Goal: Information Seeking & Learning: Learn about a topic

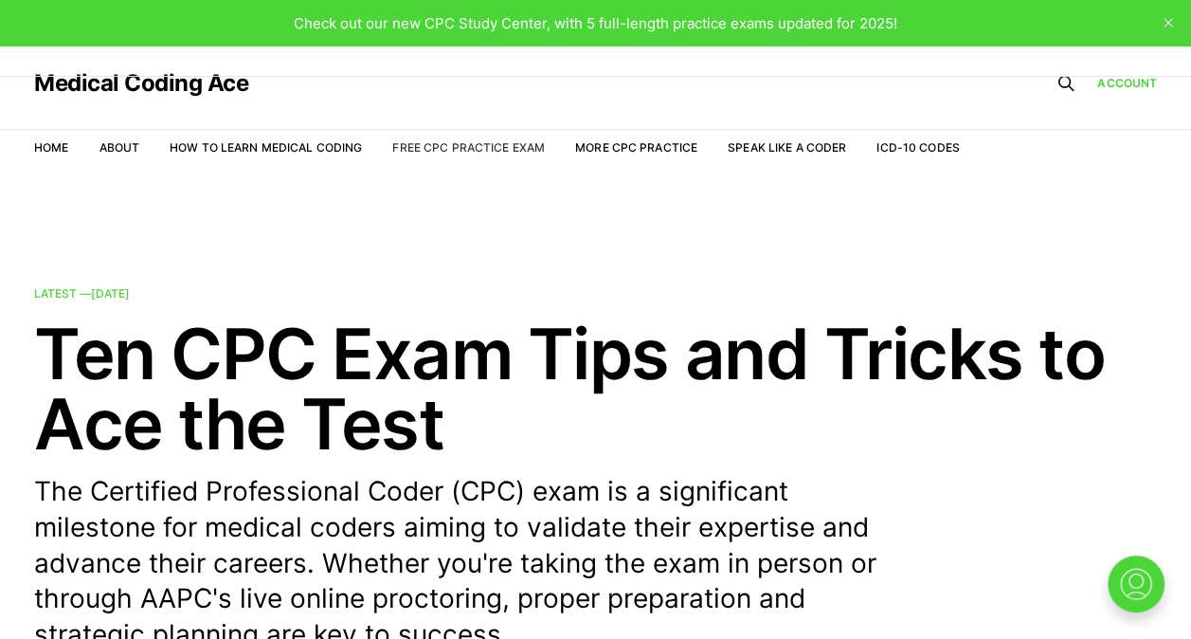
click at [490, 152] on link "Free CPC Practice Exam" at bounding box center [468, 147] width 153 height 14
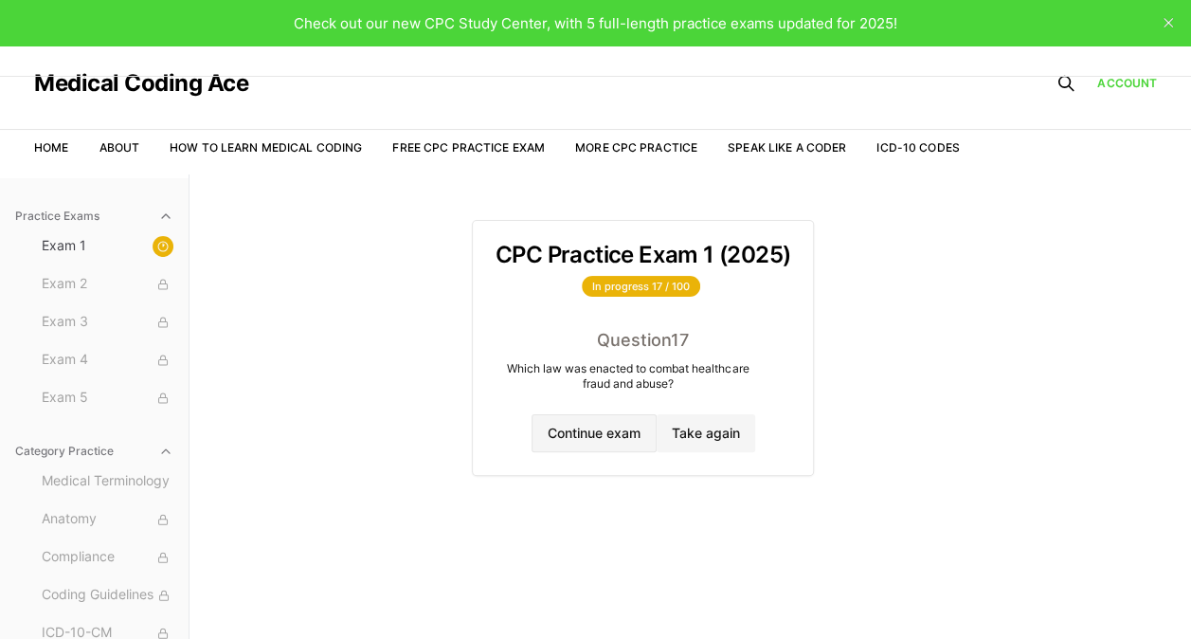
click at [590, 425] on button "Continue exam" at bounding box center [594, 433] width 125 height 38
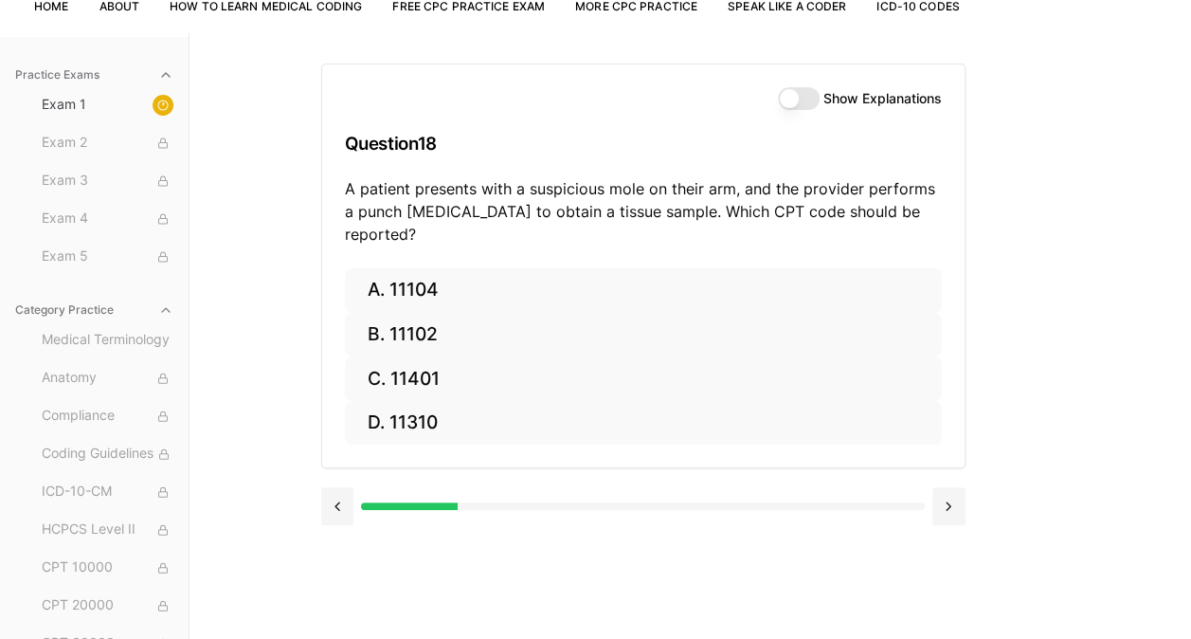
scroll to position [148, 0]
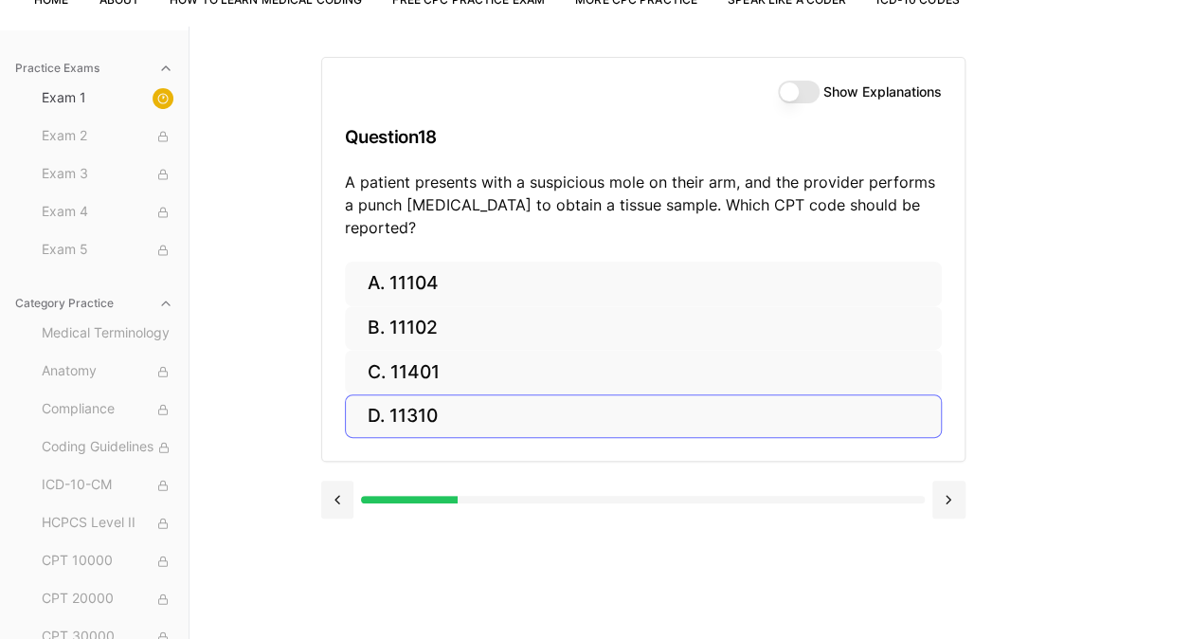
click at [608, 394] on button "D. 11310" at bounding box center [643, 416] width 597 height 45
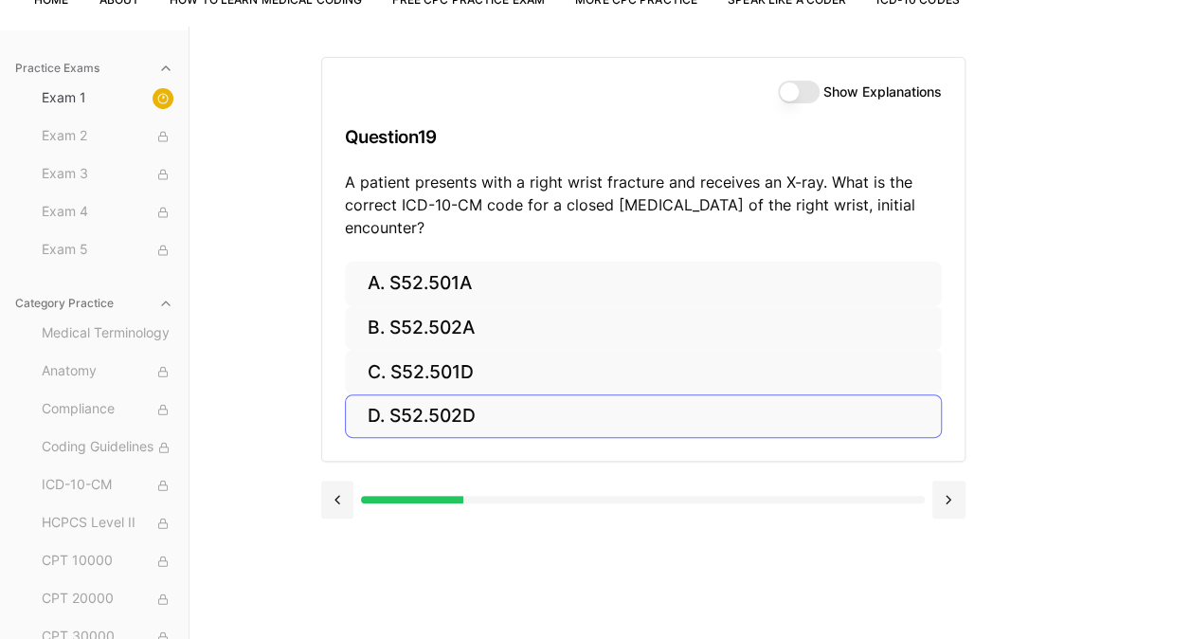
click at [350, 495] on button at bounding box center [337, 500] width 33 height 38
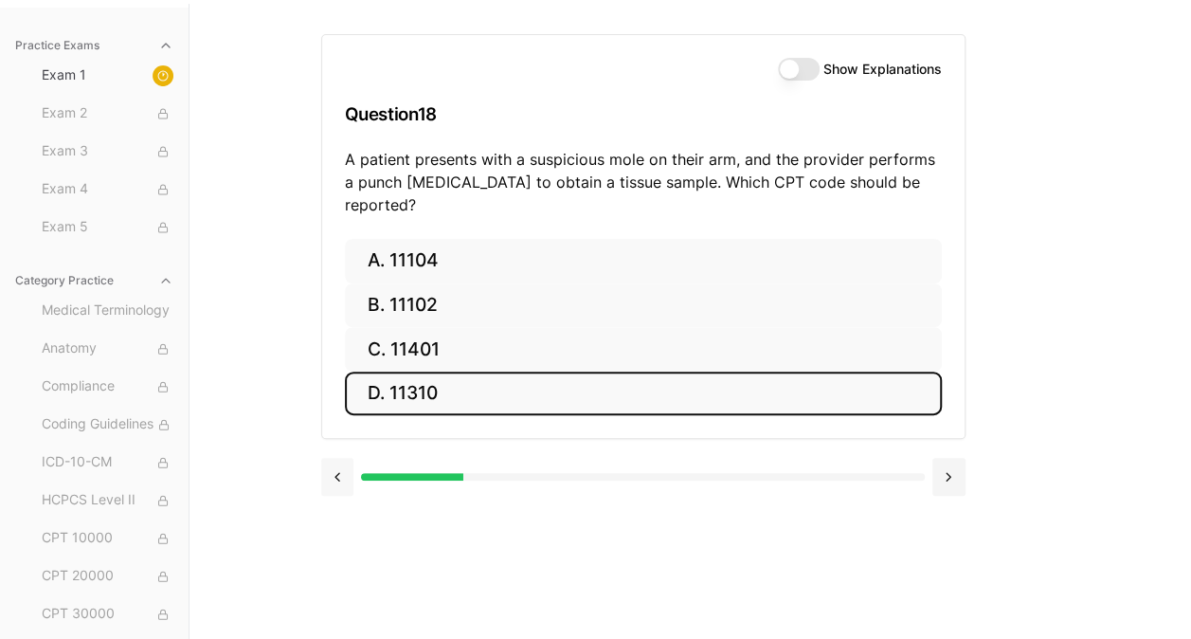
scroll to position [174, 0]
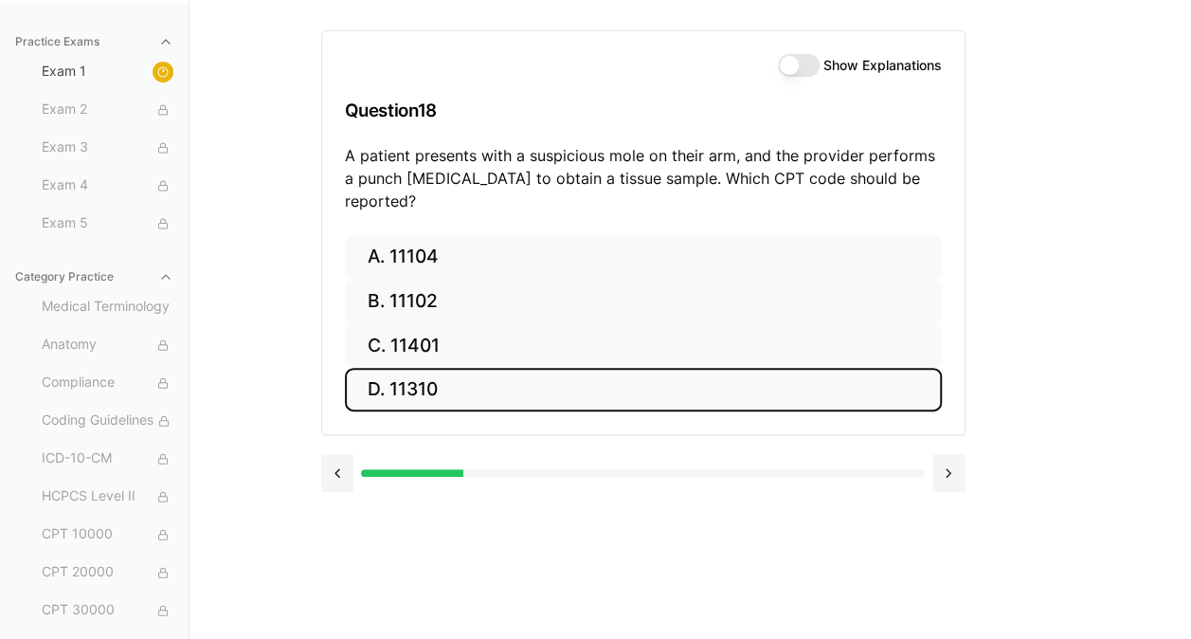
click at [781, 64] on button "Show Explanations" at bounding box center [799, 65] width 42 height 23
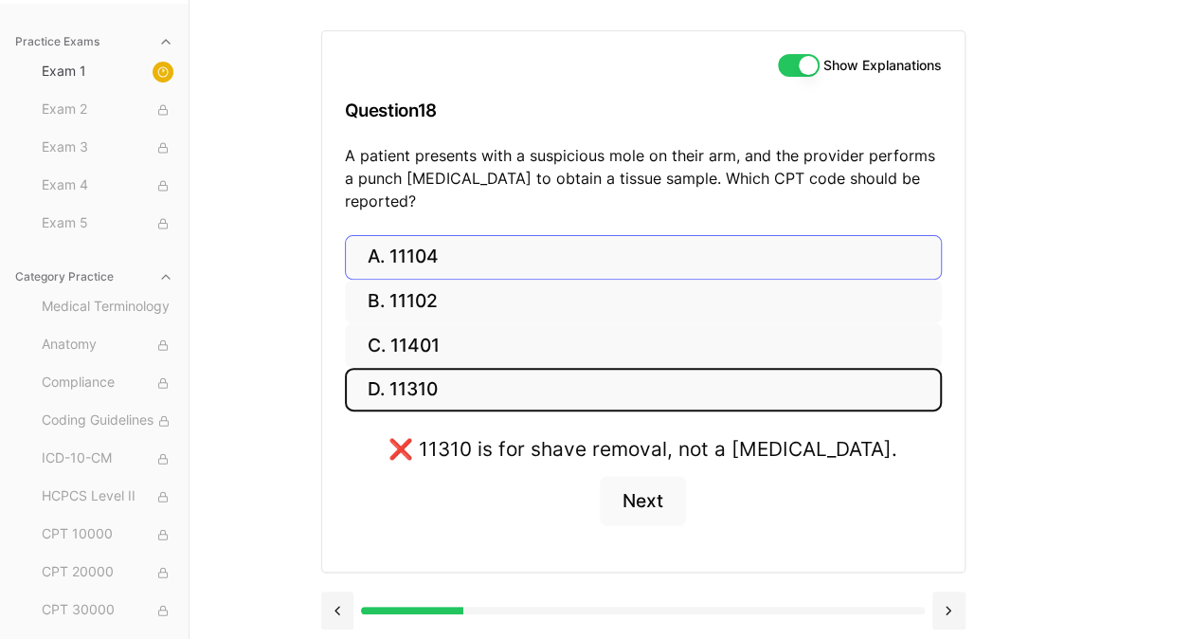
click at [463, 246] on button "A. 11104" at bounding box center [643, 257] width 597 height 45
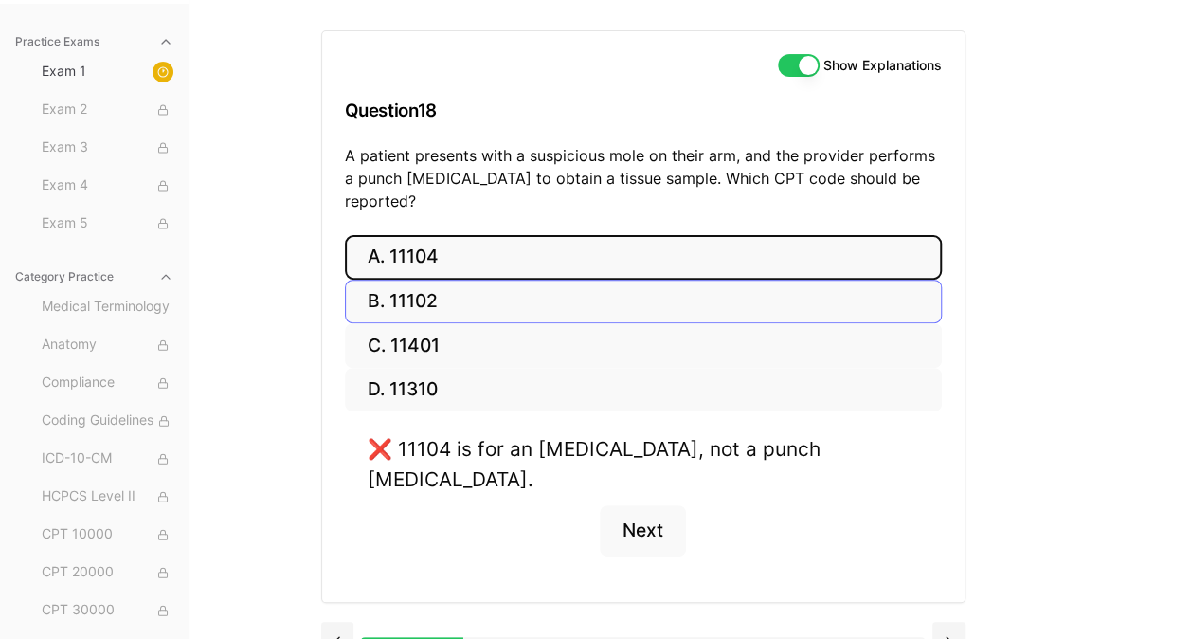
click at [462, 280] on button "B. 11102" at bounding box center [643, 302] width 597 height 45
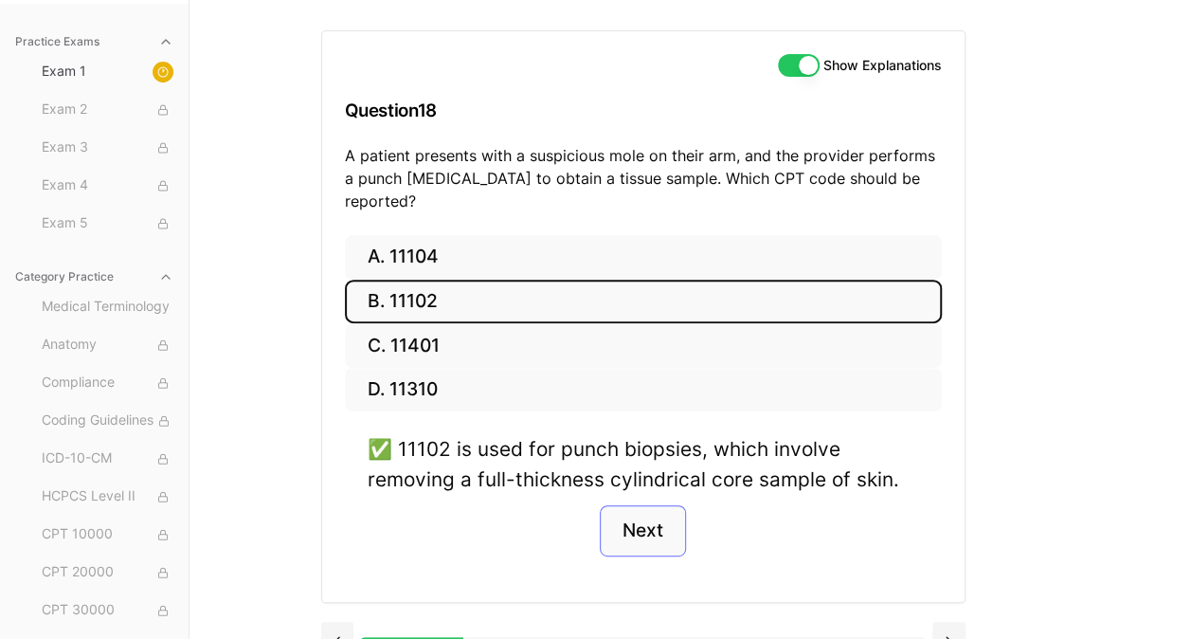
click at [663, 510] on button "Next" at bounding box center [643, 530] width 86 height 51
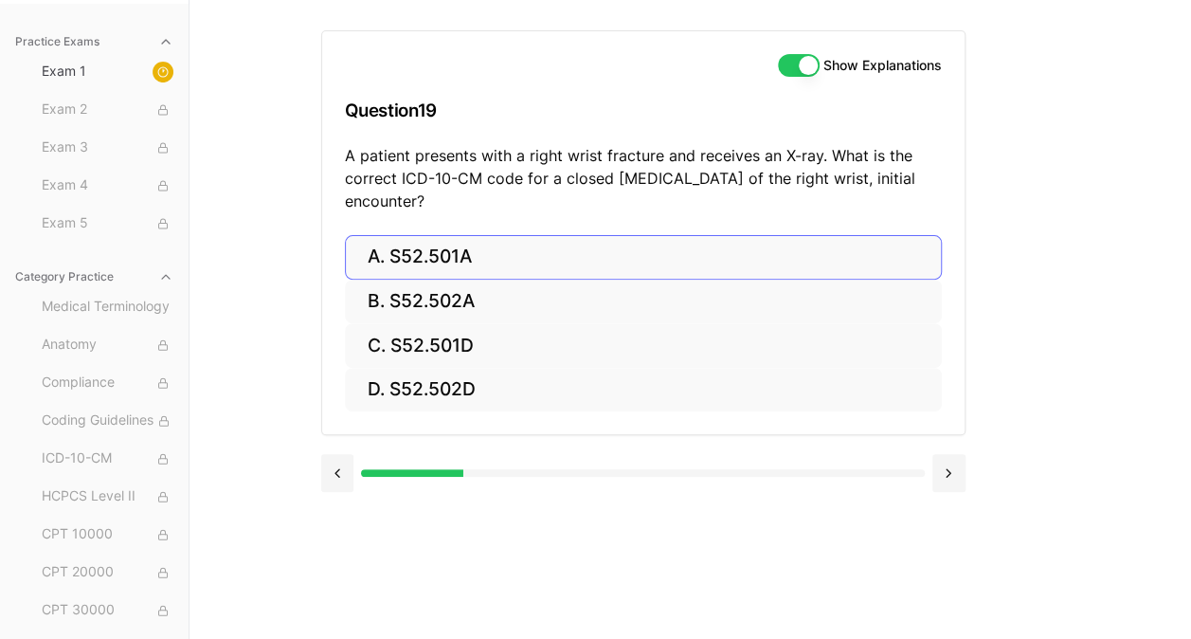
click at [531, 258] on button "A. S52.501A" at bounding box center [643, 257] width 597 height 45
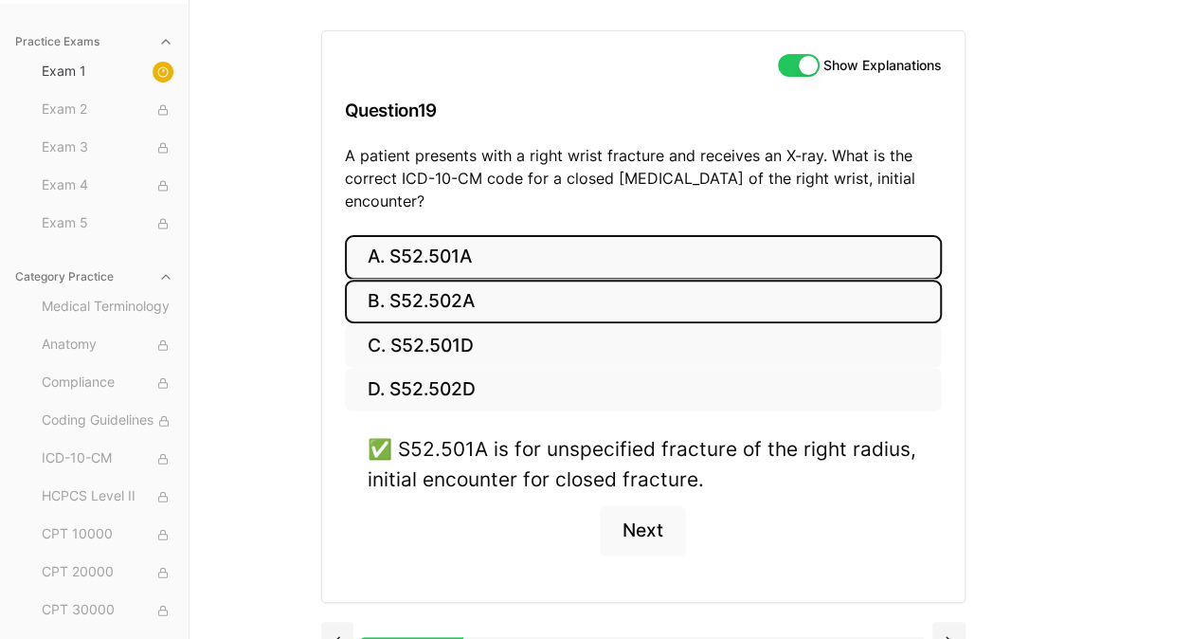
click at [515, 297] on button "B. S52.502A" at bounding box center [643, 302] width 597 height 45
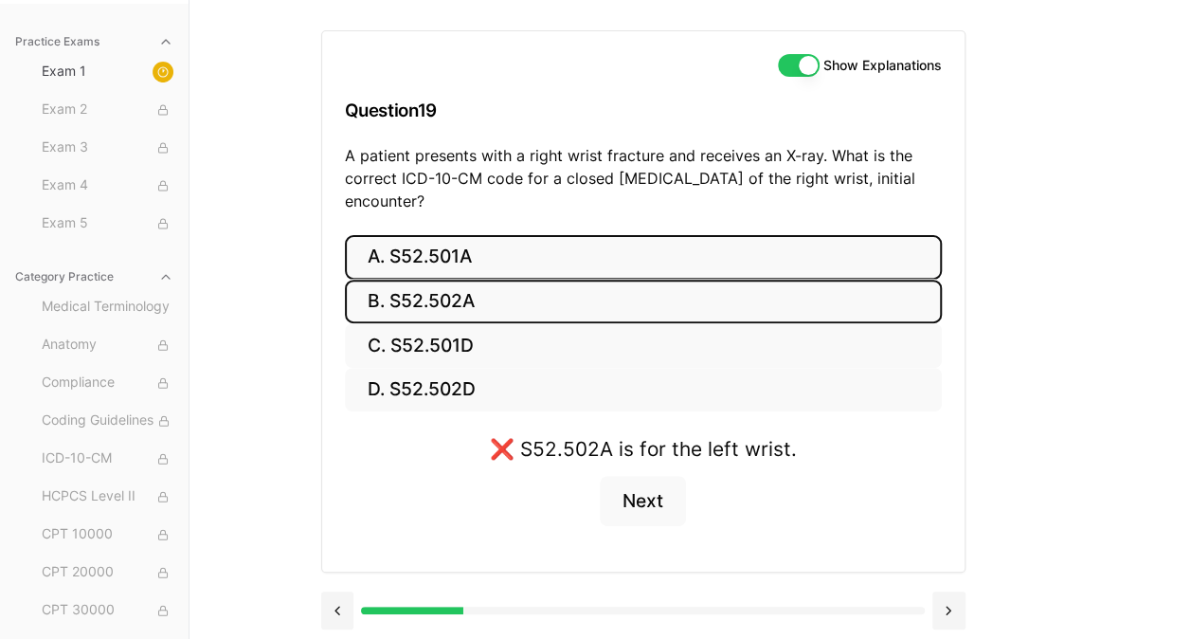
click at [540, 261] on button "A. S52.501A" at bounding box center [643, 257] width 597 height 45
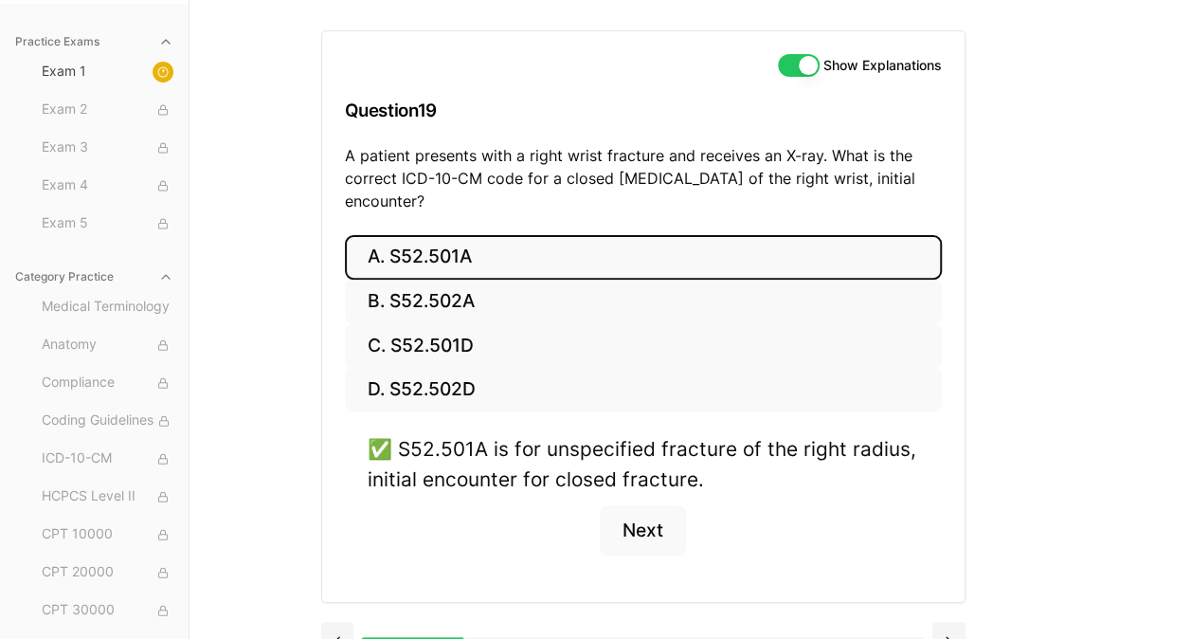
click at [644, 514] on button "Next" at bounding box center [643, 530] width 86 height 51
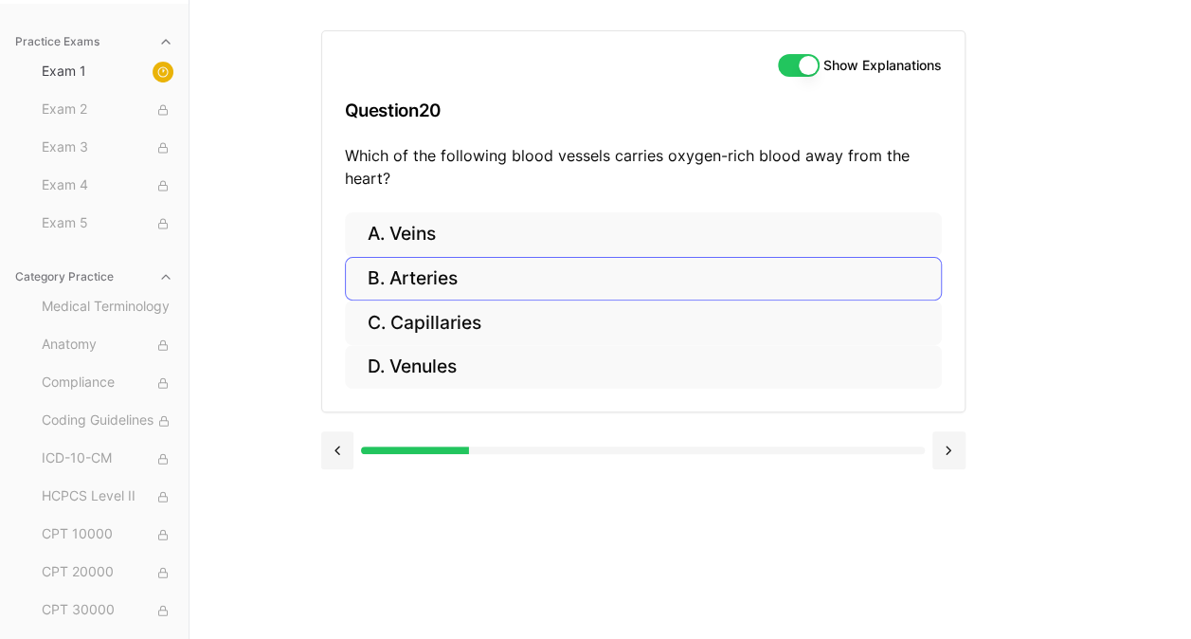
click at [492, 278] on button "B. Arteries" at bounding box center [643, 279] width 597 height 45
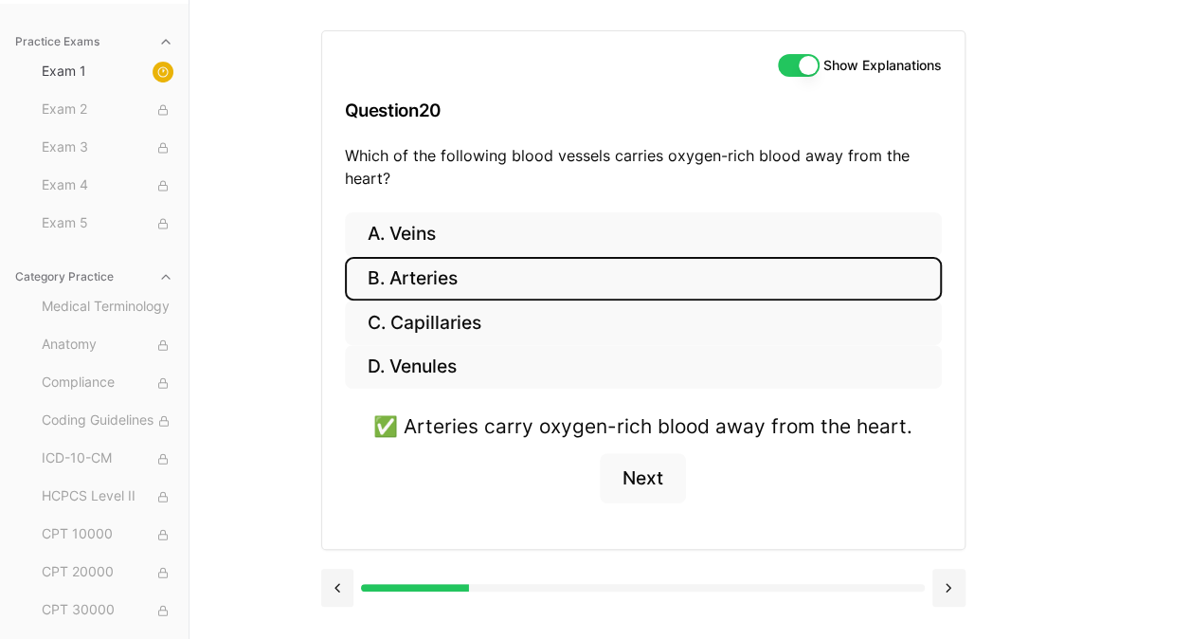
click at [642, 479] on button "Next" at bounding box center [643, 478] width 86 height 51
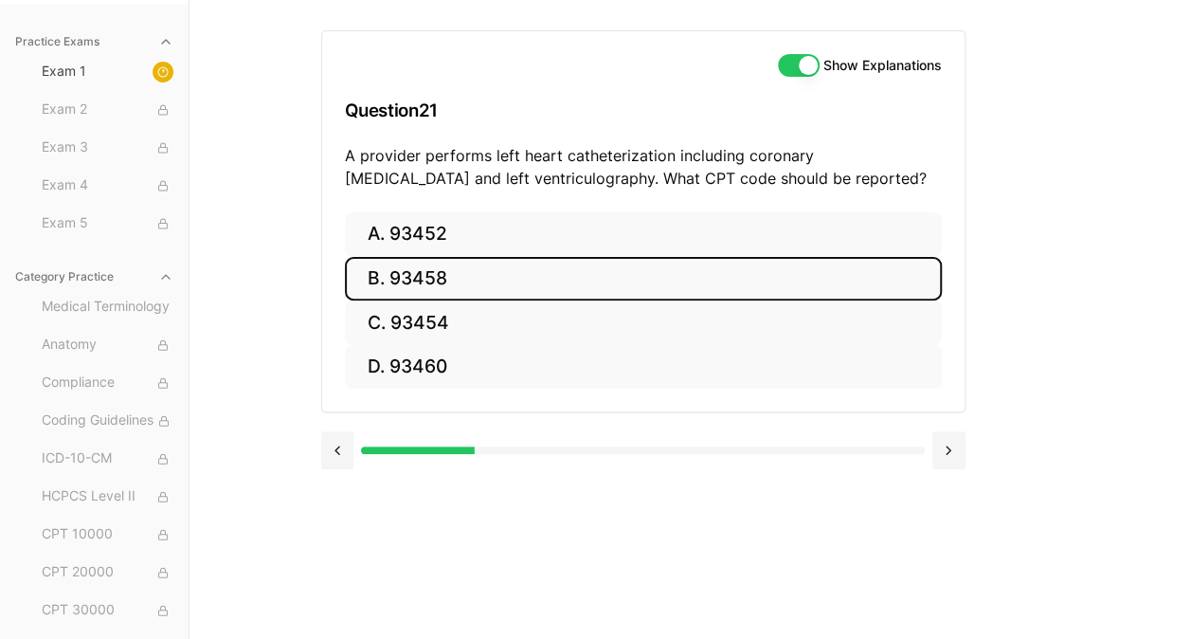
click at [434, 277] on button "B. 93458" at bounding box center [643, 279] width 597 height 45
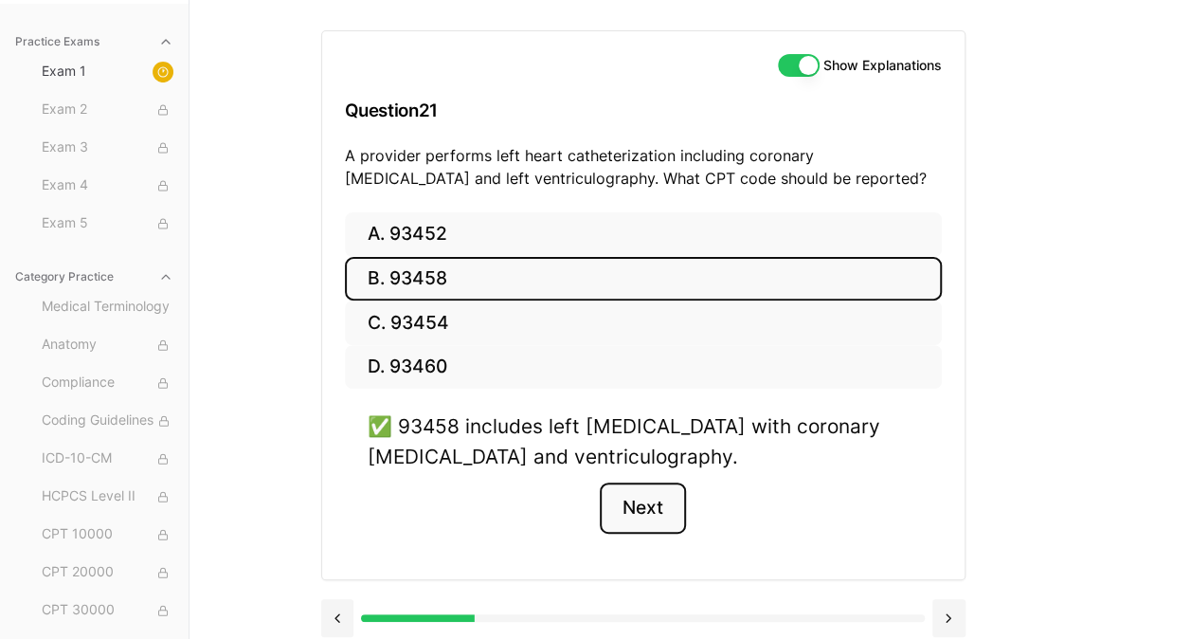
click at [648, 512] on button "Next" at bounding box center [643, 507] width 86 height 51
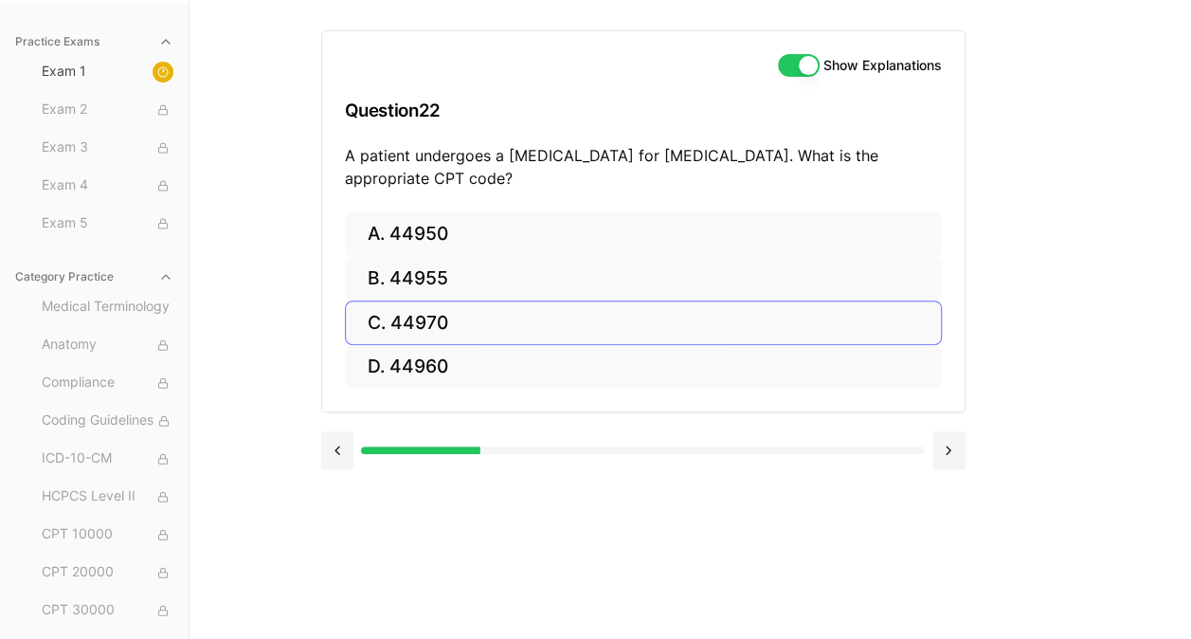
click at [481, 329] on button "C. 44970" at bounding box center [643, 322] width 597 height 45
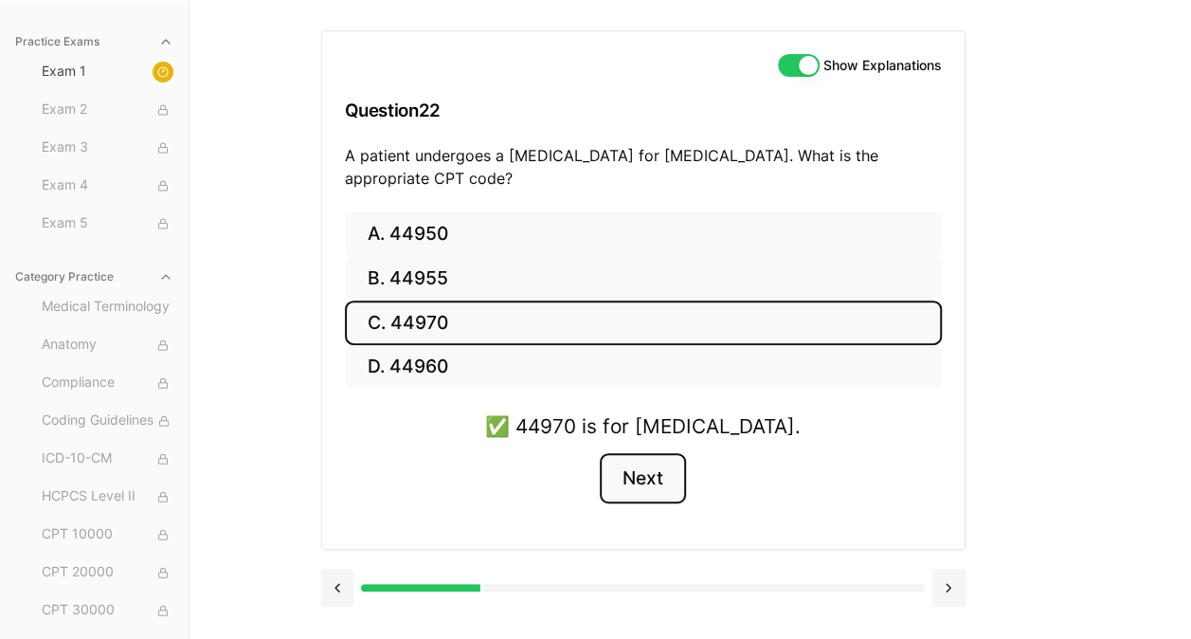
click at [646, 490] on button "Next" at bounding box center [643, 478] width 86 height 51
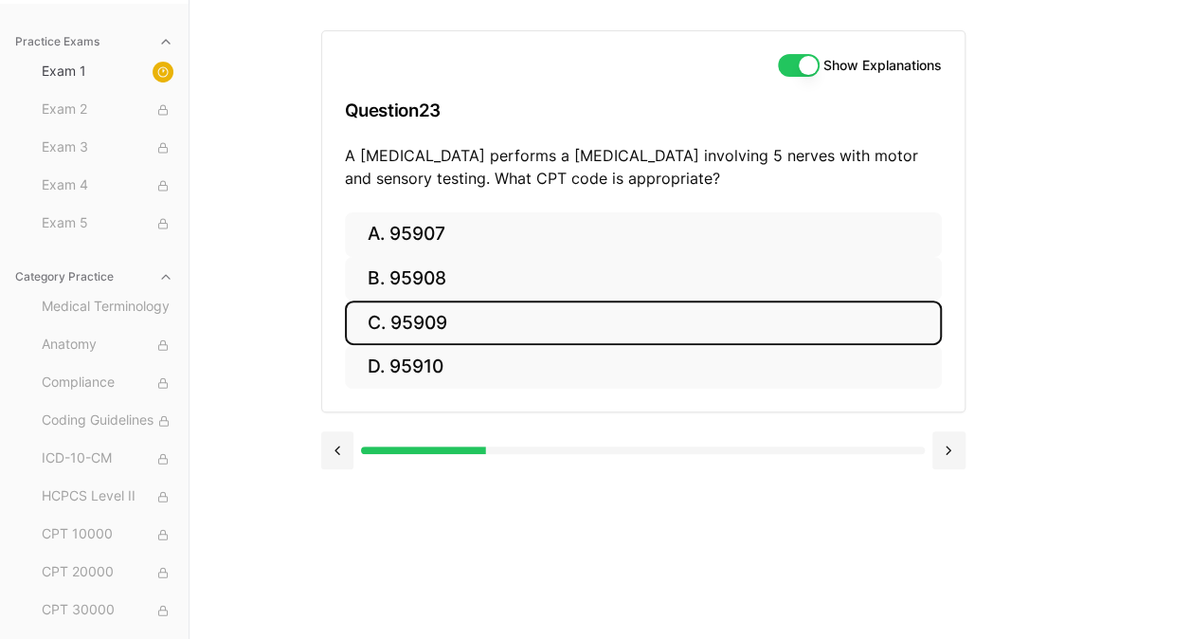
click at [463, 323] on button "C. 95909" at bounding box center [643, 322] width 597 height 45
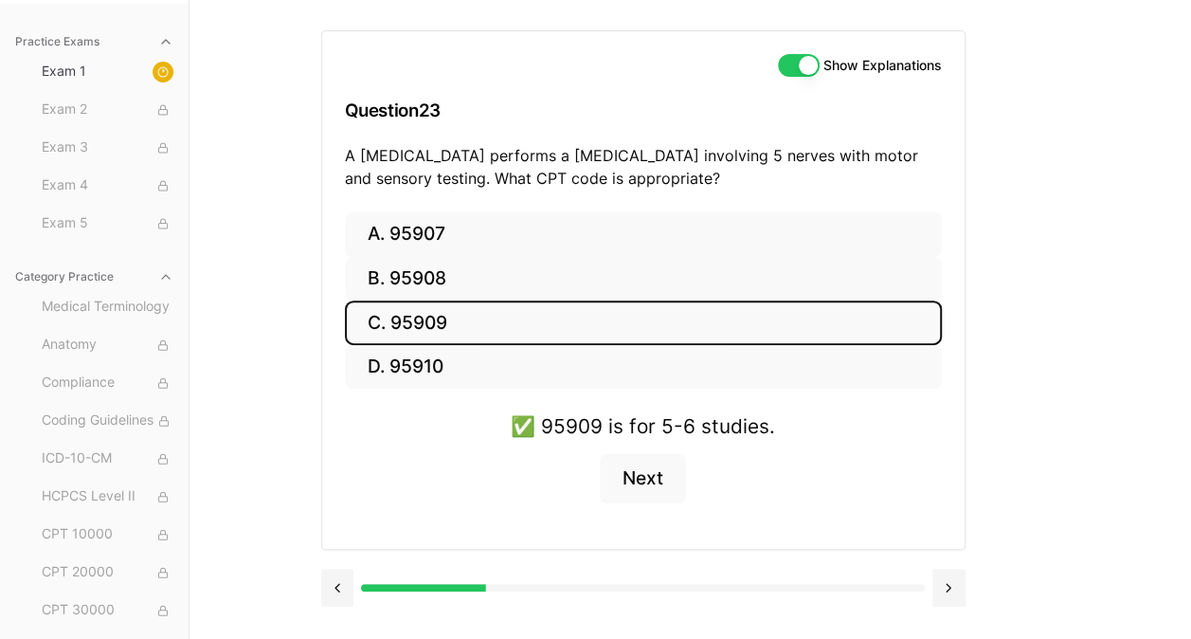
click at [629, 466] on button "Next" at bounding box center [643, 478] width 86 height 51
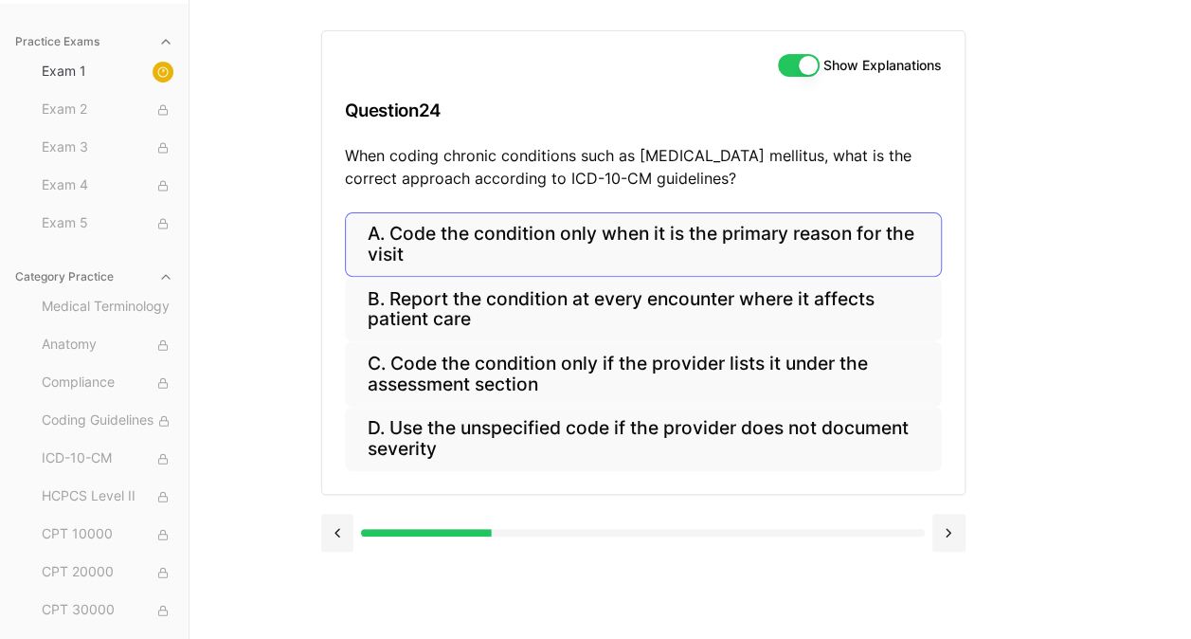
click at [703, 246] on button "A. Code the condition only when it is the primary reason for the visit" at bounding box center [643, 244] width 597 height 64
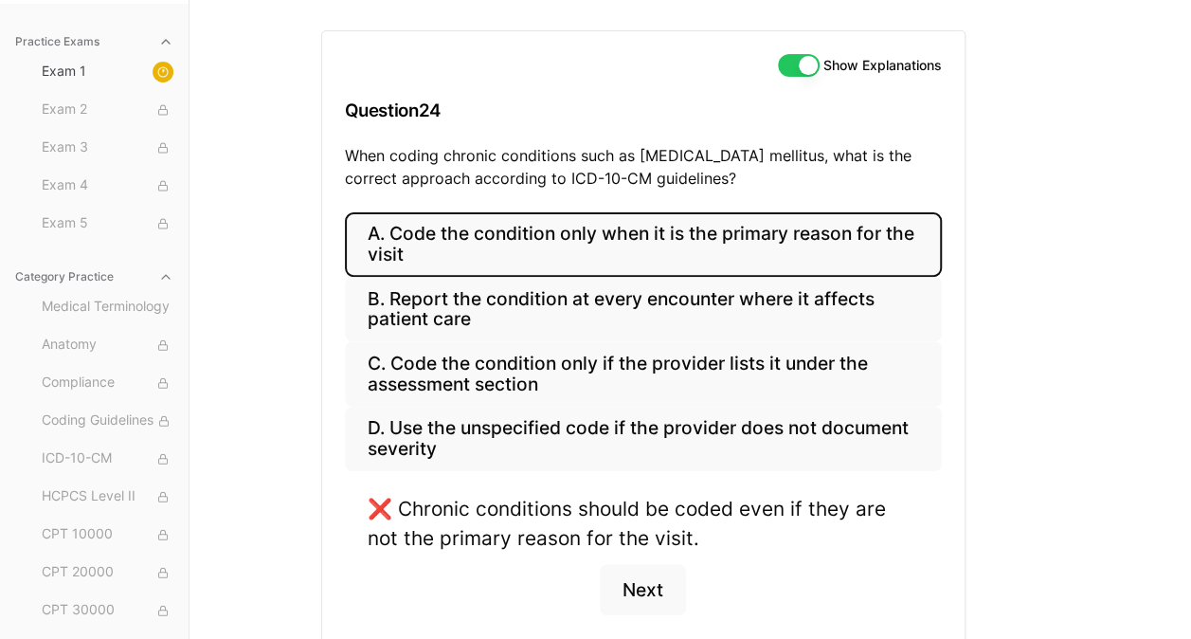
click at [678, 324] on button "B. Report the condition at every encounter where it affects patient care" at bounding box center [643, 309] width 597 height 64
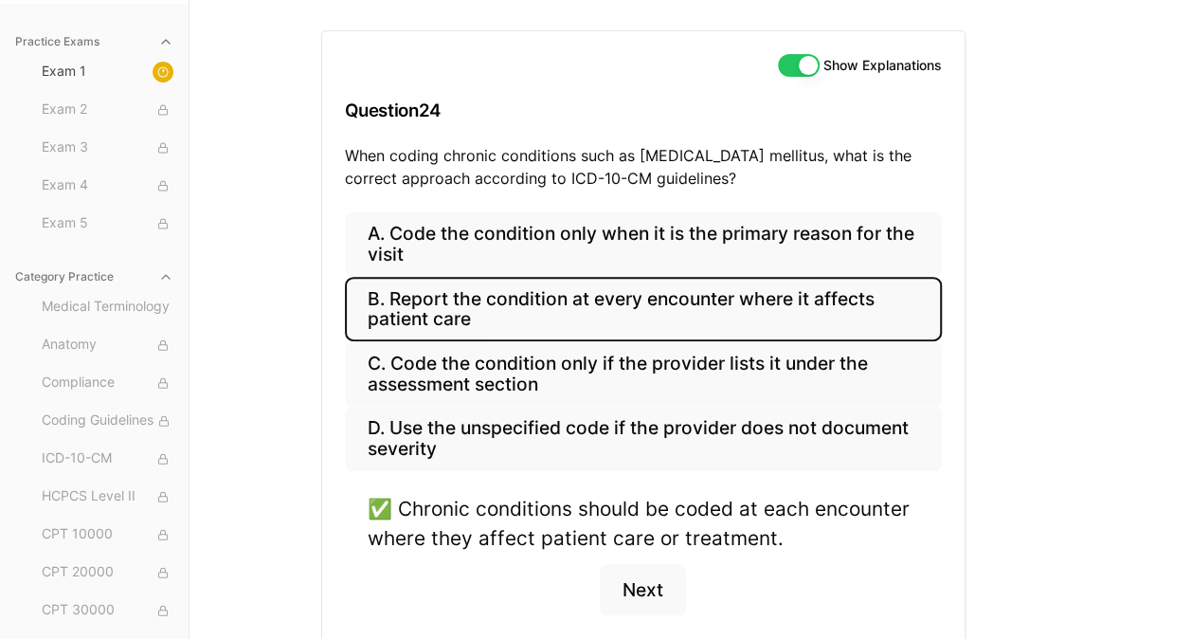
click at [652, 580] on button "Next" at bounding box center [643, 589] width 86 height 51
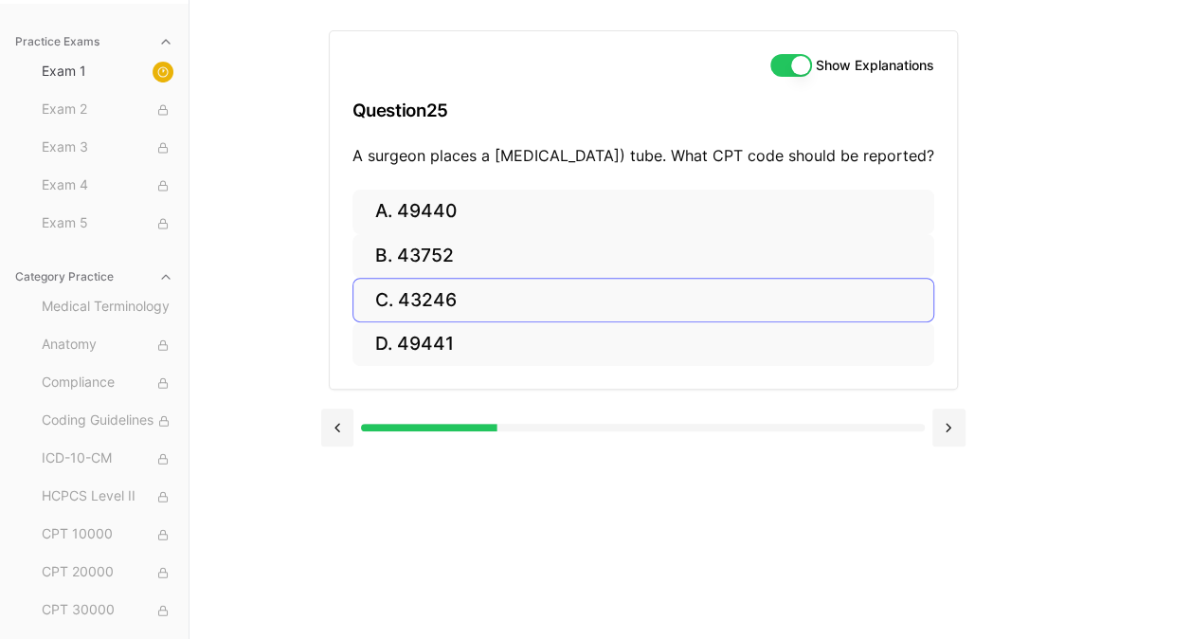
click at [470, 322] on button "C. 43246" at bounding box center [644, 300] width 582 height 45
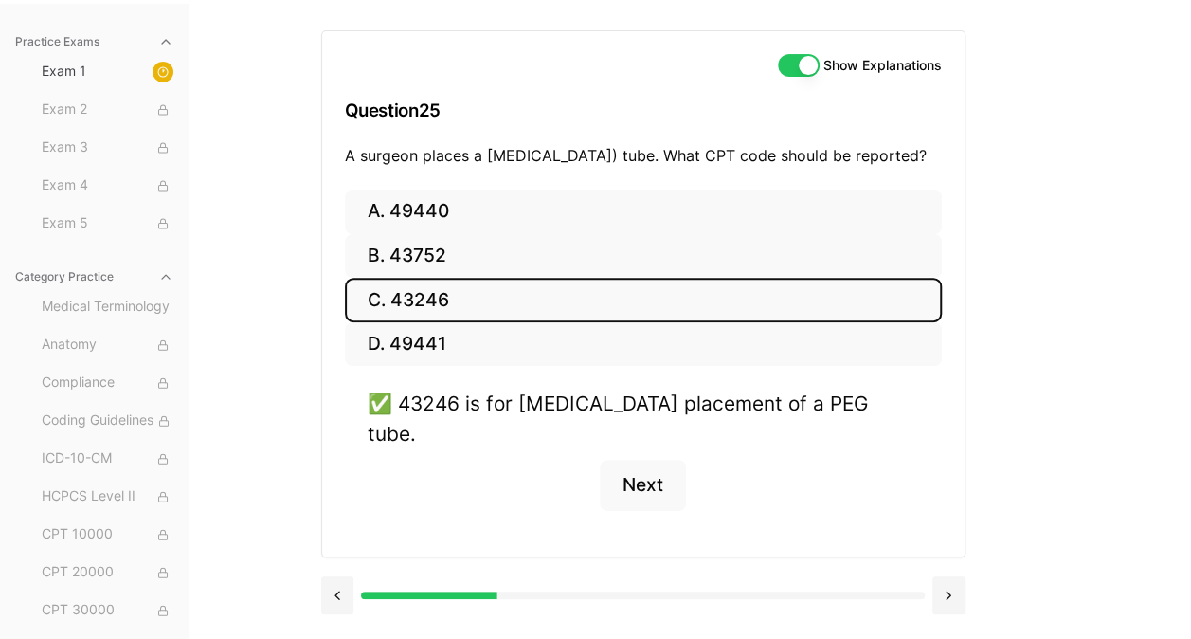
click at [644, 478] on button "Next" at bounding box center [643, 485] width 86 height 51
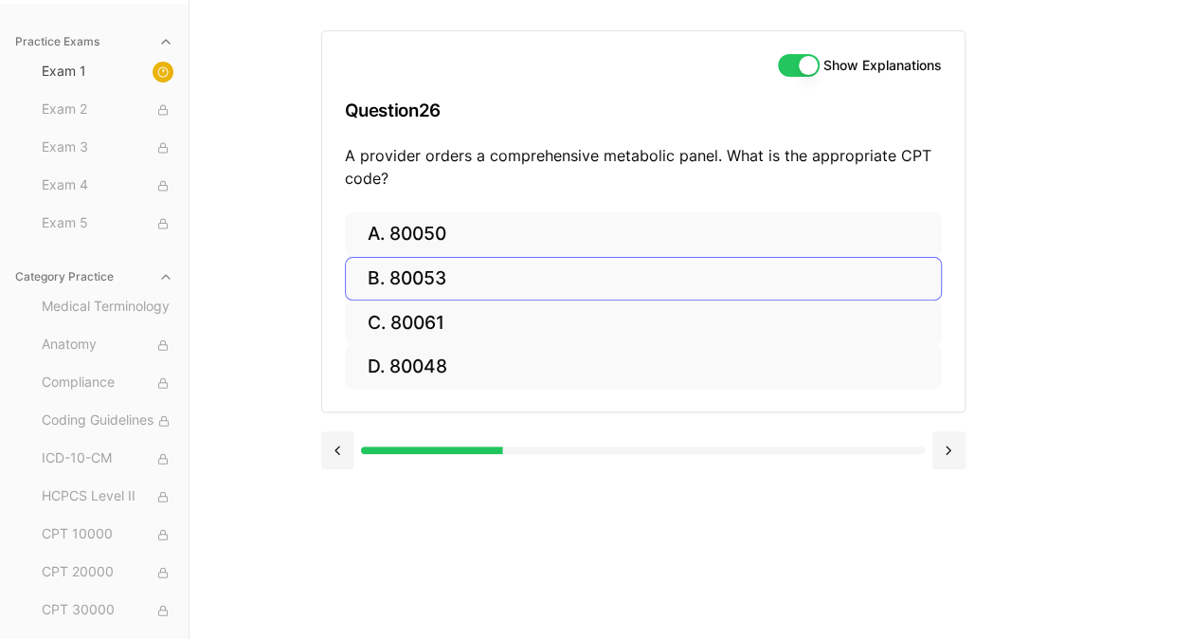
click at [475, 278] on button "B. 80053" at bounding box center [643, 279] width 597 height 45
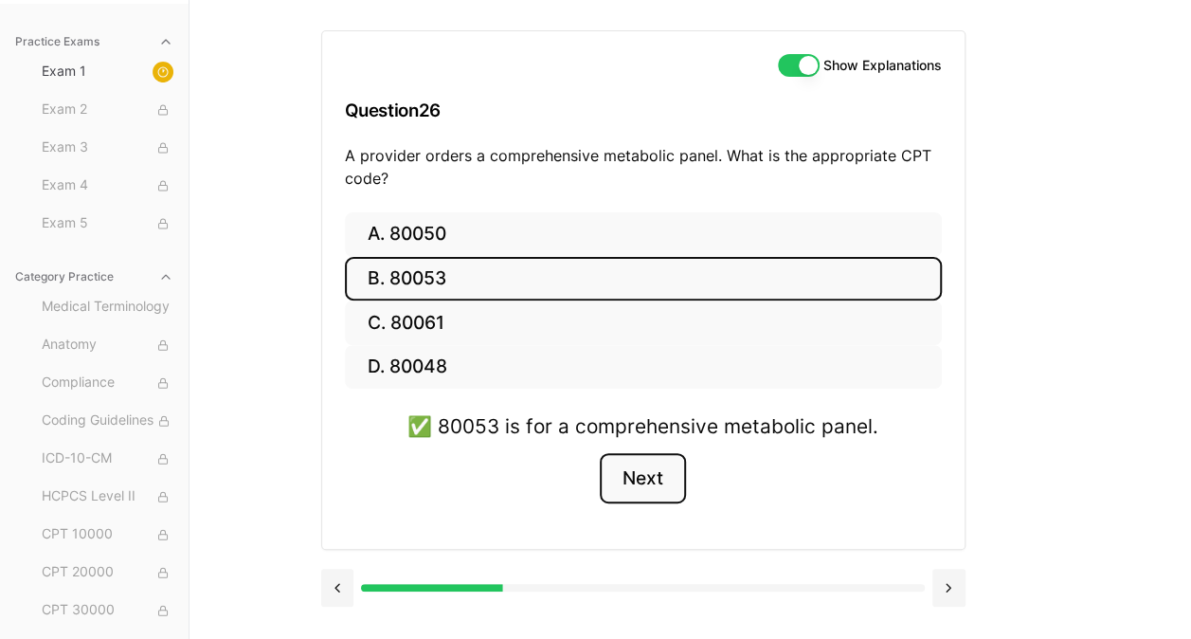
click at [650, 481] on button "Next" at bounding box center [643, 478] width 86 height 51
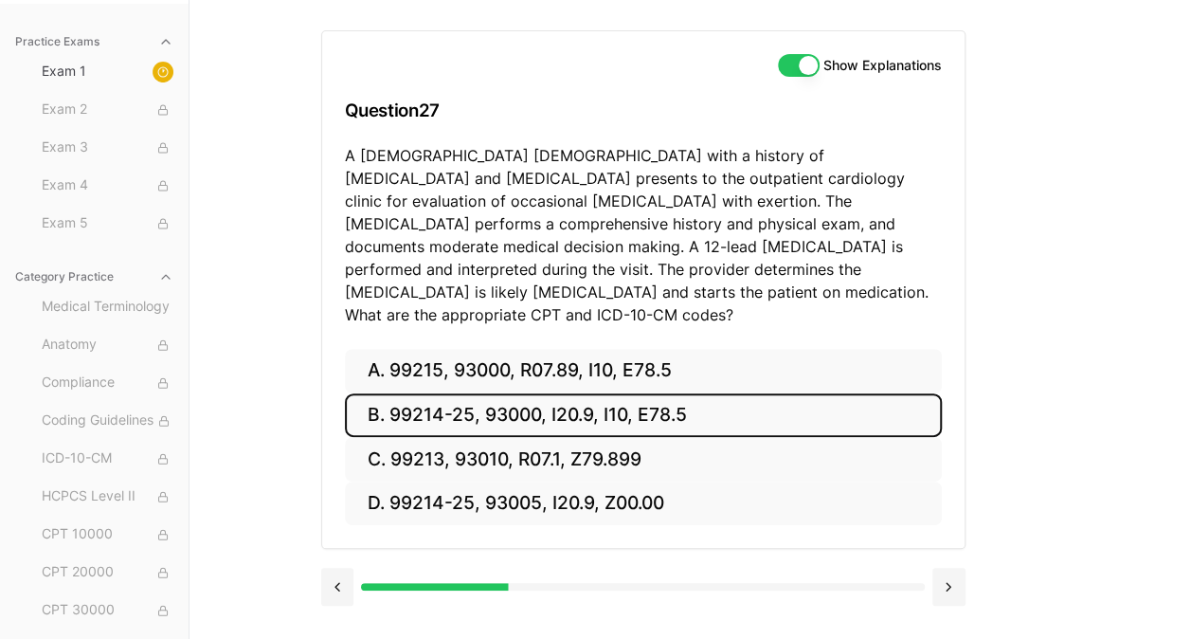
click at [535, 393] on button "B. 99214-25, 93000, I20.9, I10, E78.5" at bounding box center [643, 415] width 597 height 45
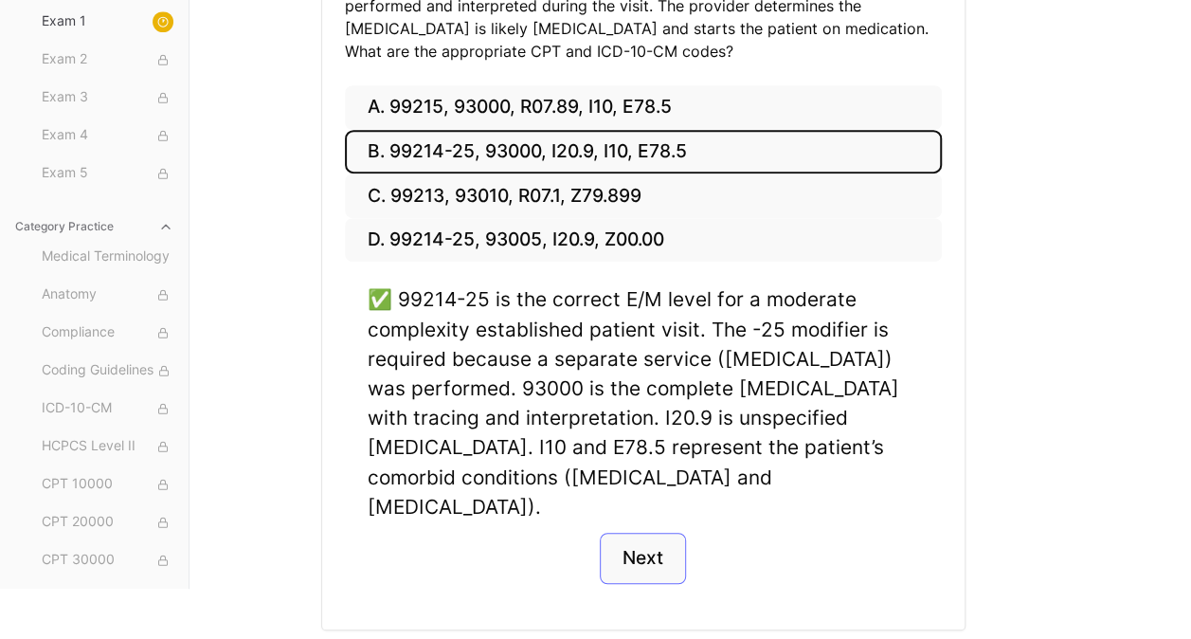
click at [638, 533] on button "Next" at bounding box center [643, 558] width 86 height 51
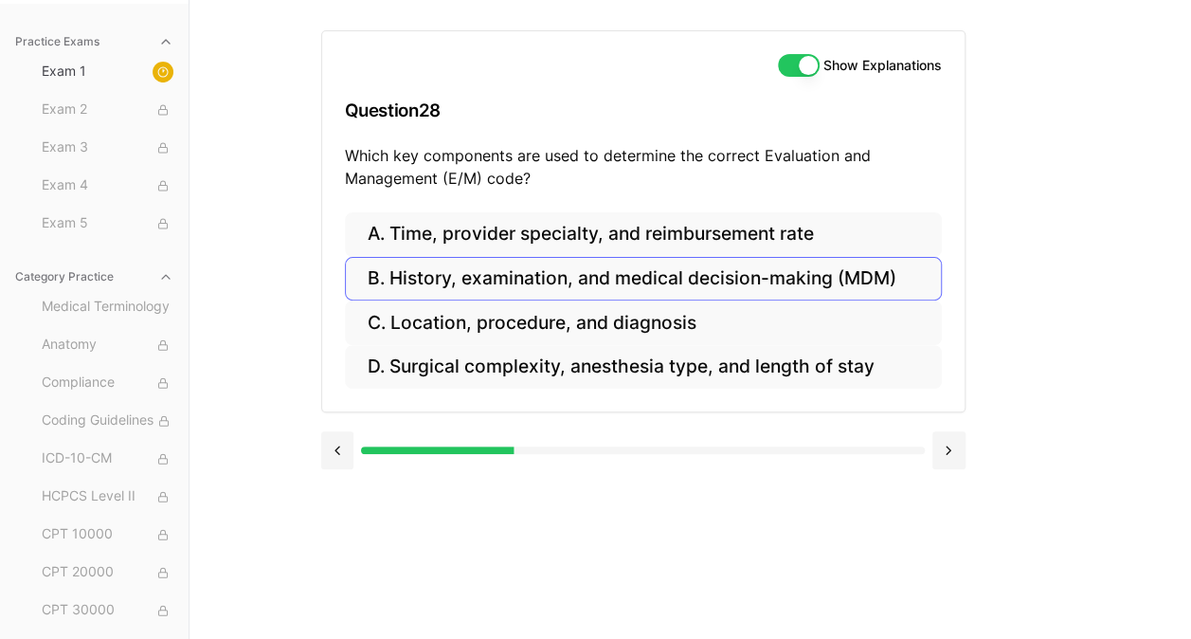
click at [751, 281] on button "B. History, examination, and medical decision-making (MDM)" at bounding box center [643, 279] width 597 height 45
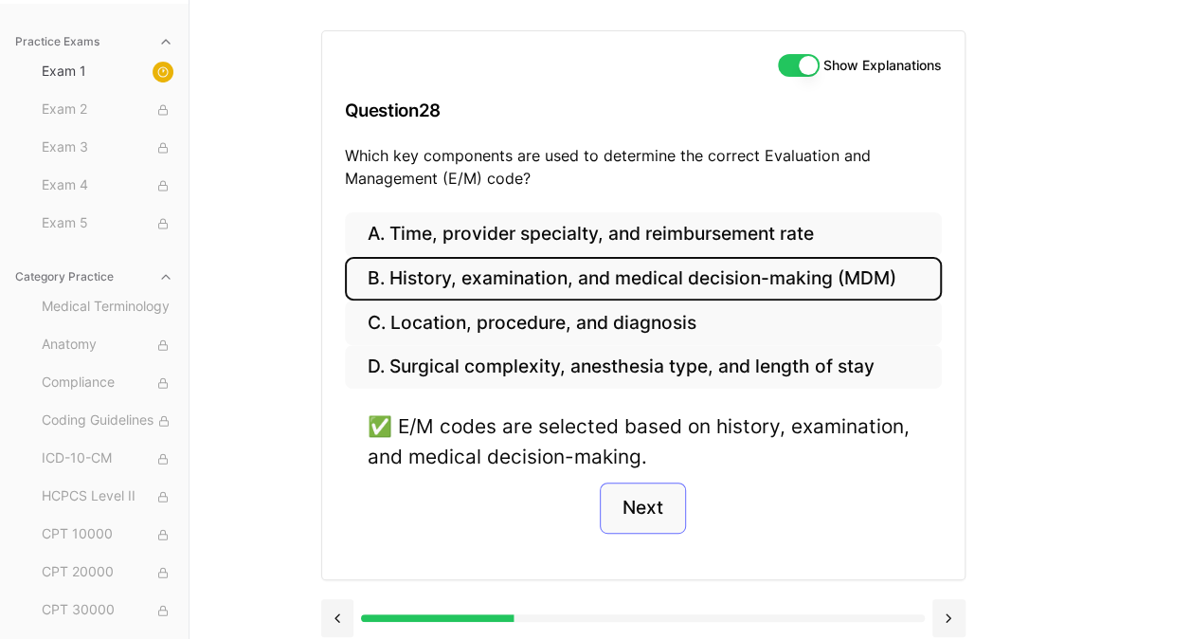
click at [644, 499] on button "Next" at bounding box center [643, 507] width 86 height 51
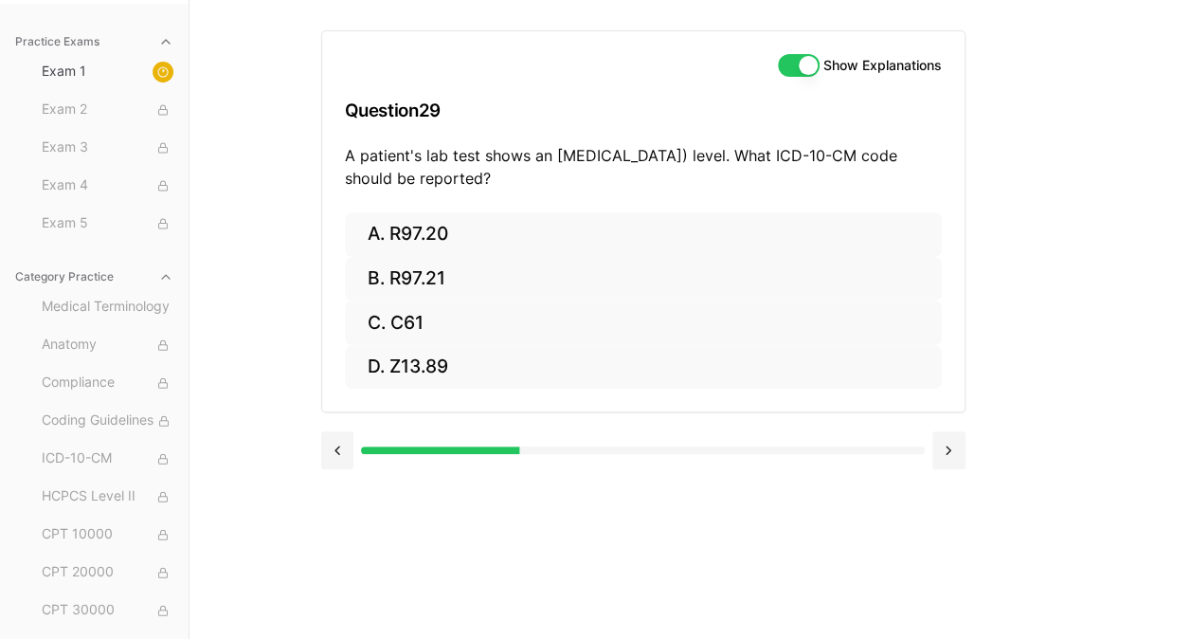
click at [499, 277] on button "B. R97.21" at bounding box center [643, 279] width 597 height 45
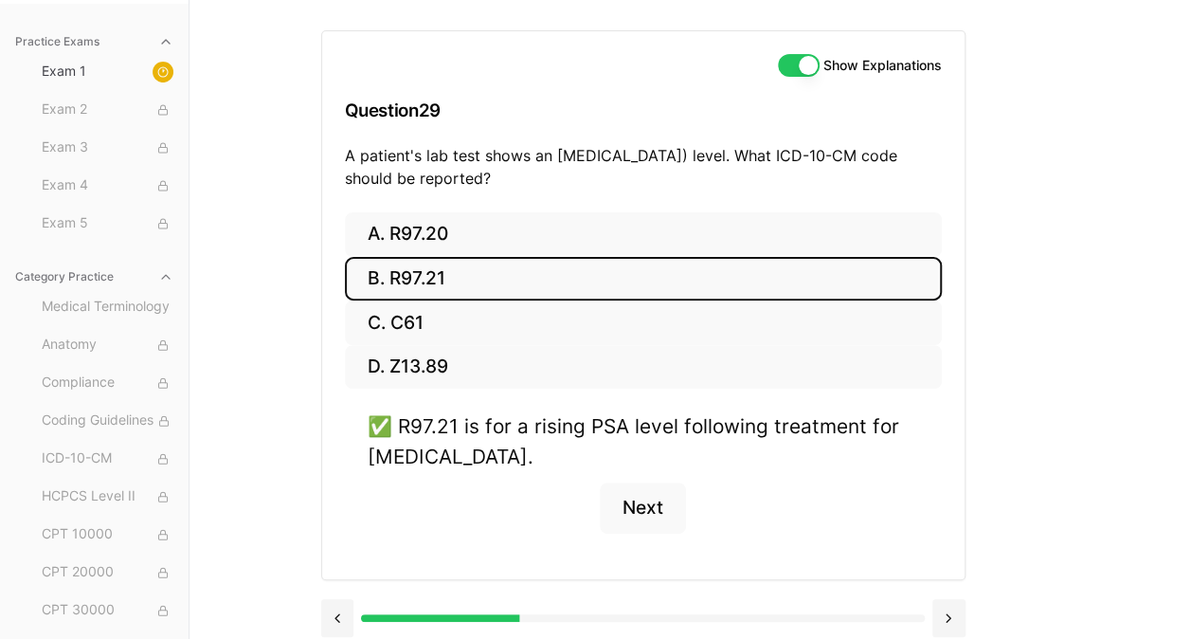
click at [652, 512] on button "Next" at bounding box center [643, 507] width 86 height 51
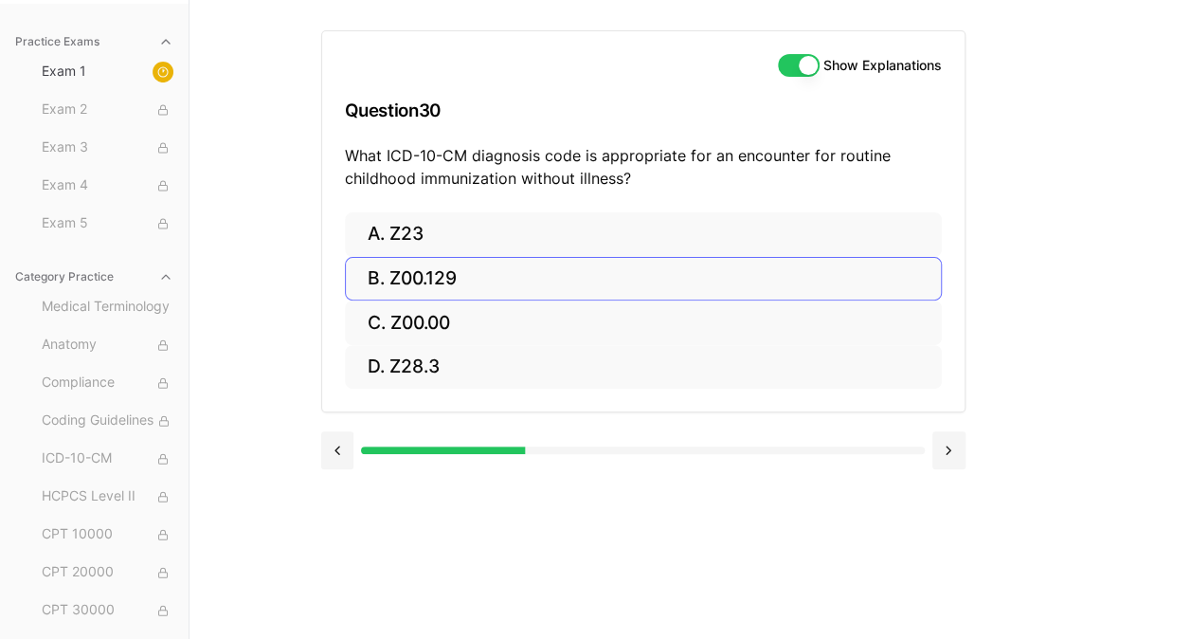
click at [491, 281] on button "B. Z00.129" at bounding box center [643, 279] width 597 height 45
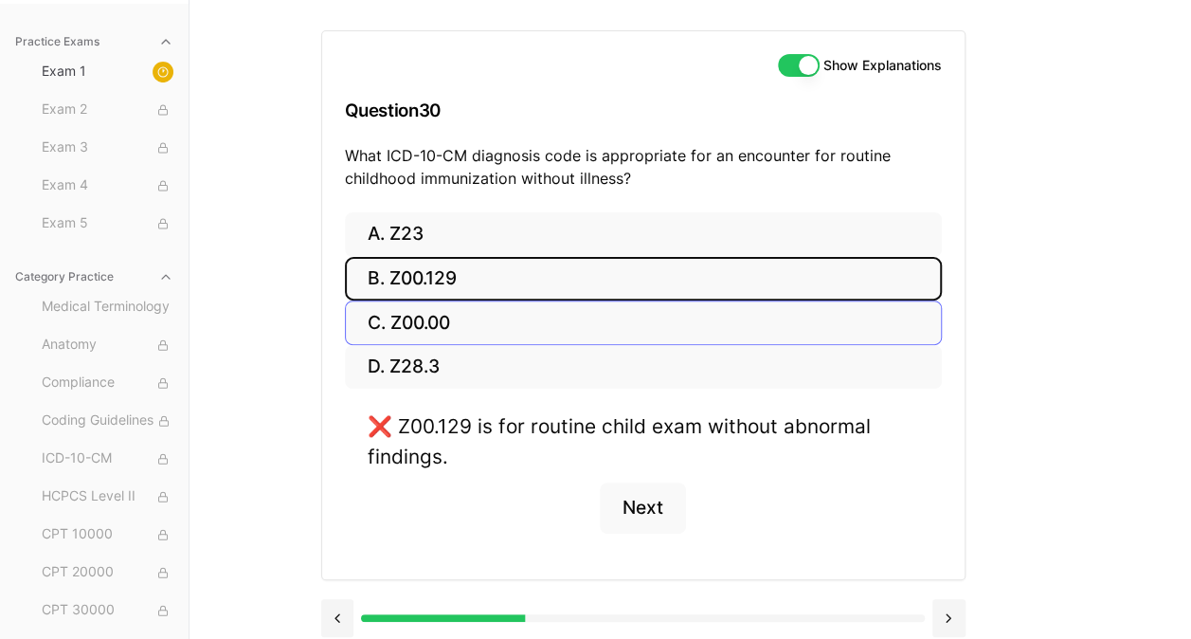
click at [515, 330] on button "C. Z00.00" at bounding box center [643, 322] width 597 height 45
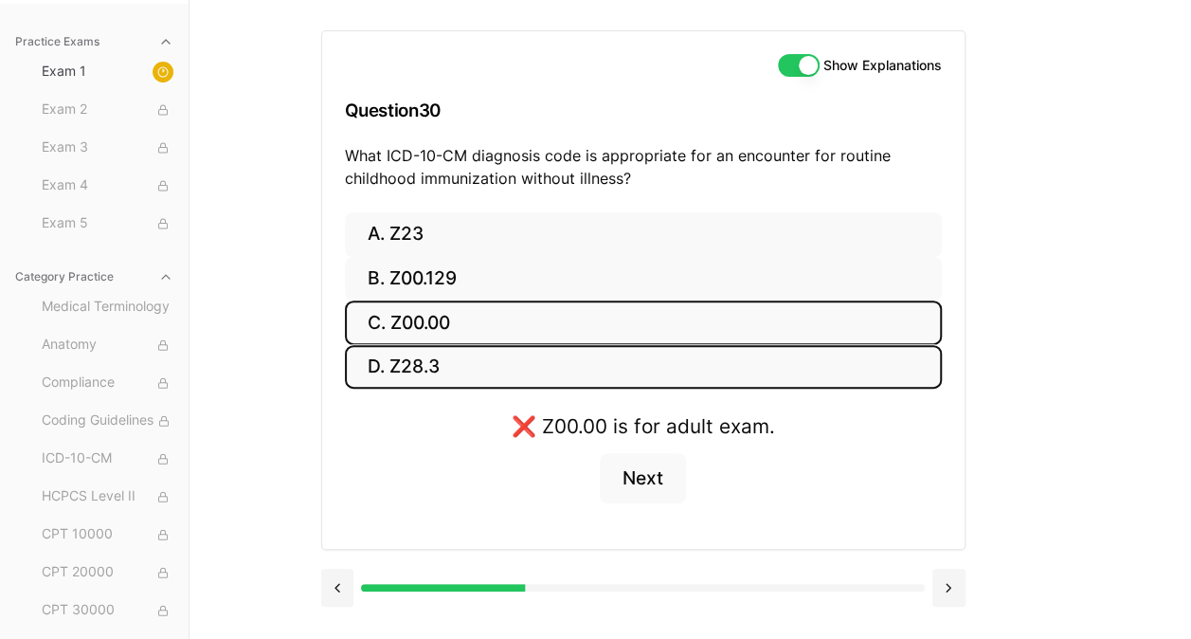
click at [555, 365] on button "D. Z28.3" at bounding box center [643, 367] width 597 height 45
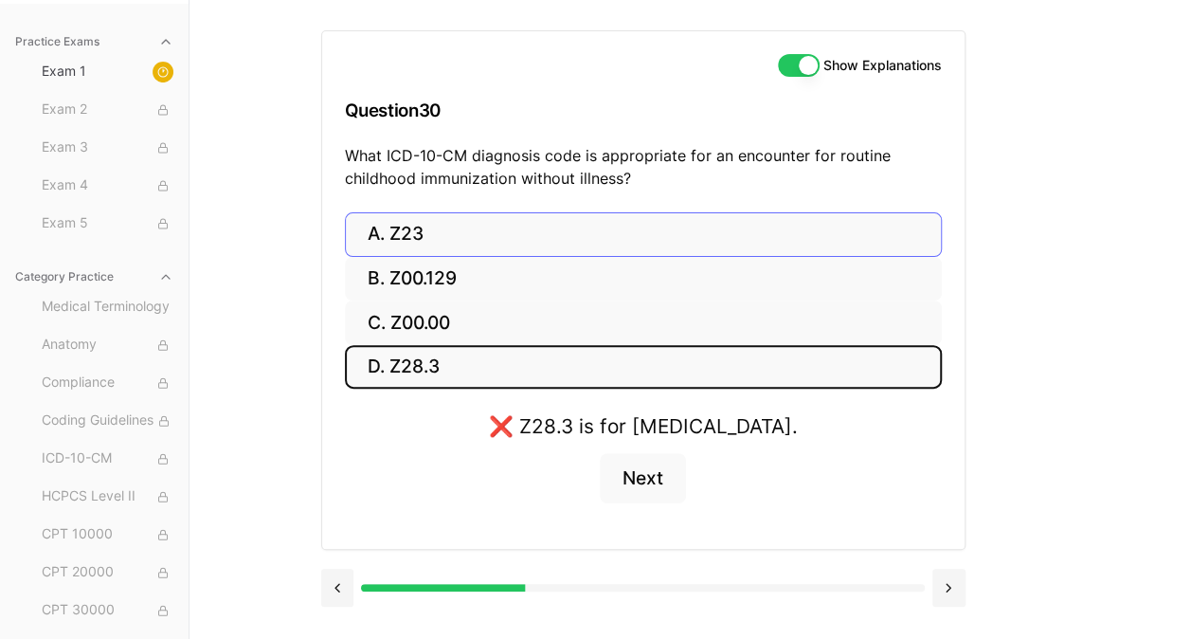
click at [534, 233] on button "A. Z23" at bounding box center [643, 234] width 597 height 45
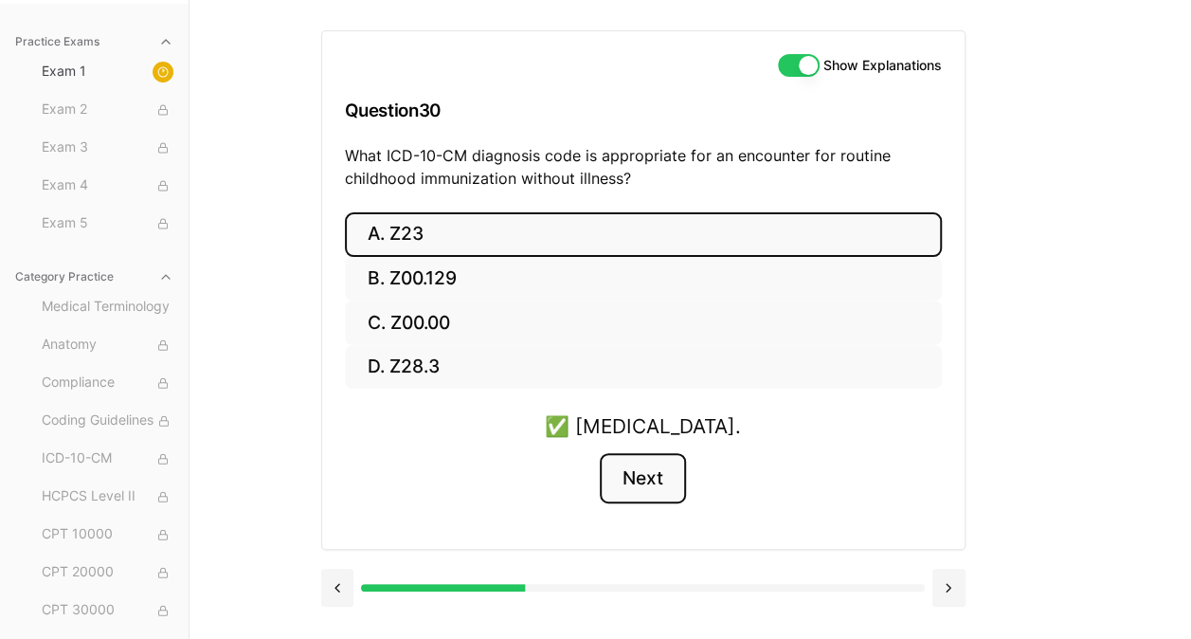
click at [638, 482] on button "Next" at bounding box center [643, 478] width 86 height 51
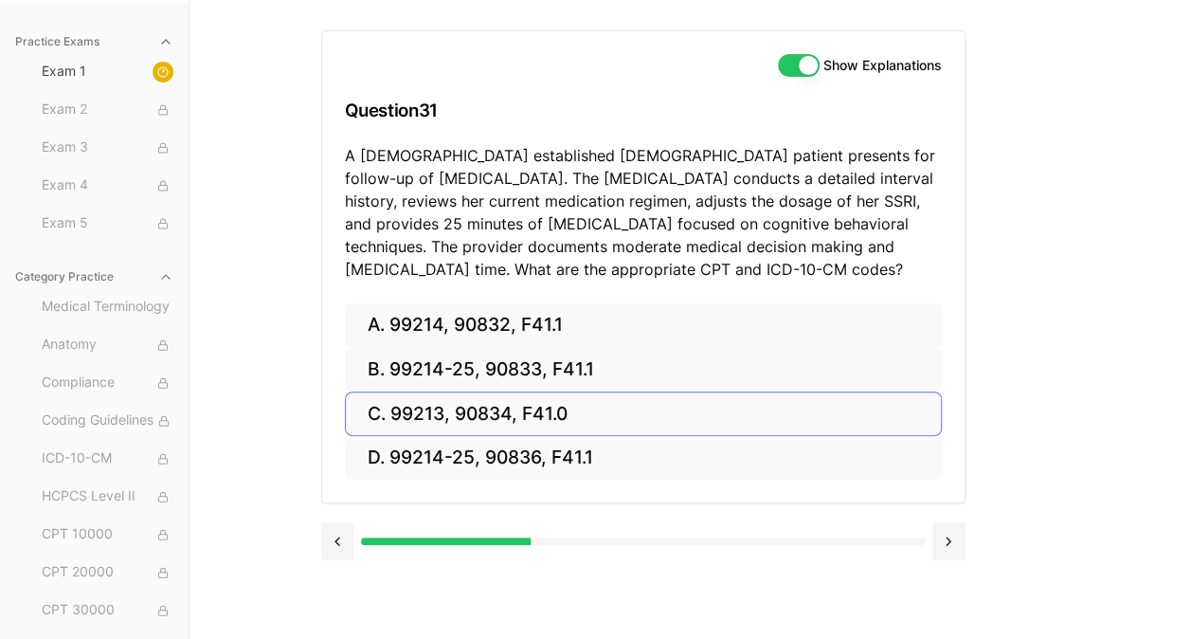
click at [472, 413] on button "C. 99213, 90834, F41.0" at bounding box center [643, 413] width 597 height 45
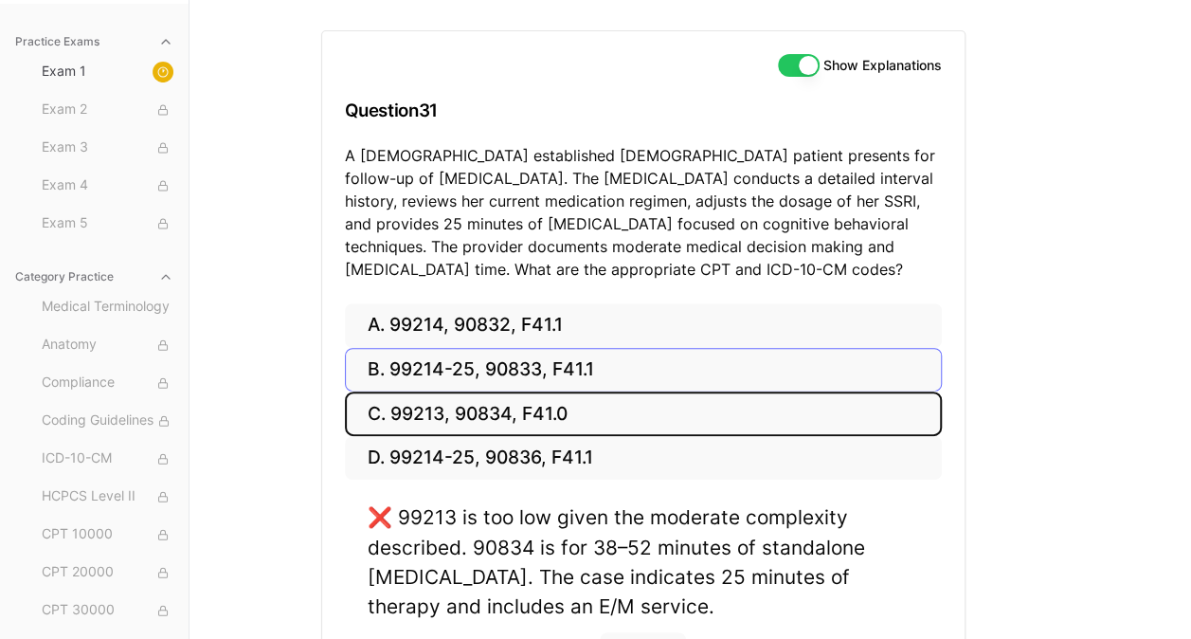
click at [557, 377] on button "B. 99214-25, 90833, F41.1" at bounding box center [643, 370] width 597 height 45
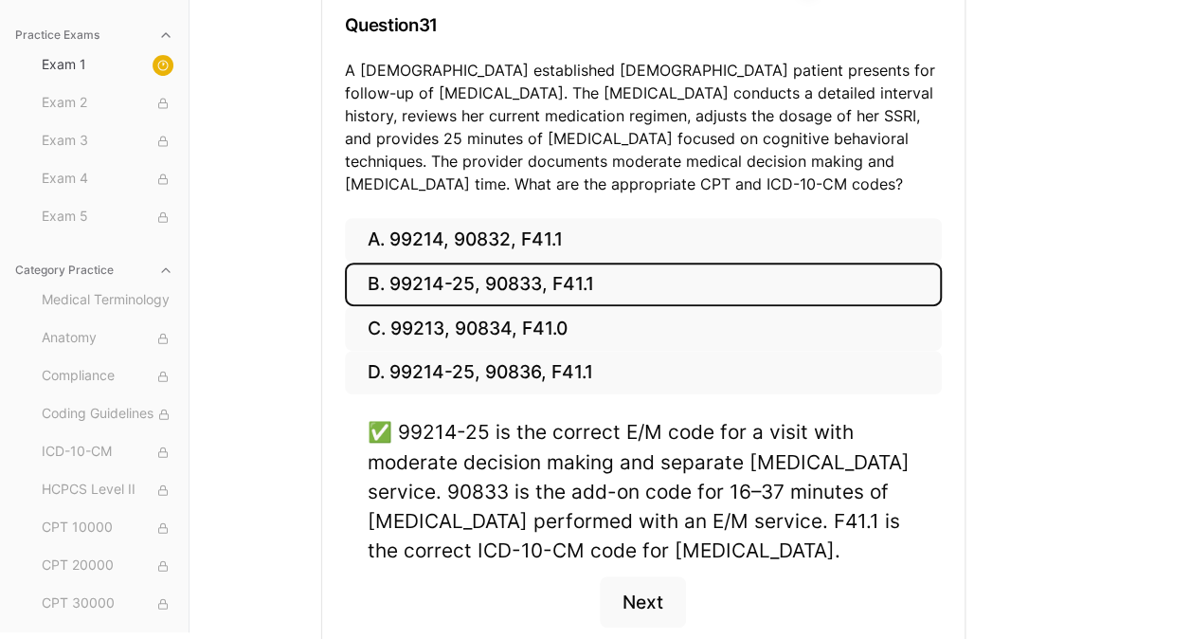
scroll to position [340, 0]
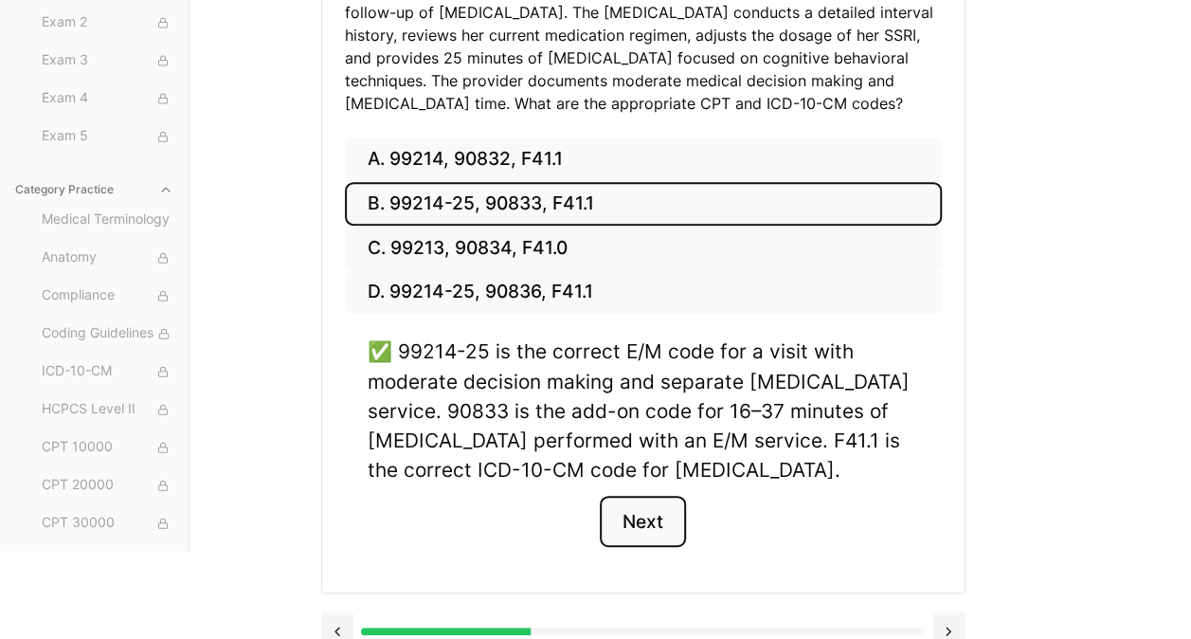
click at [652, 533] on button "Next" at bounding box center [643, 521] width 86 height 51
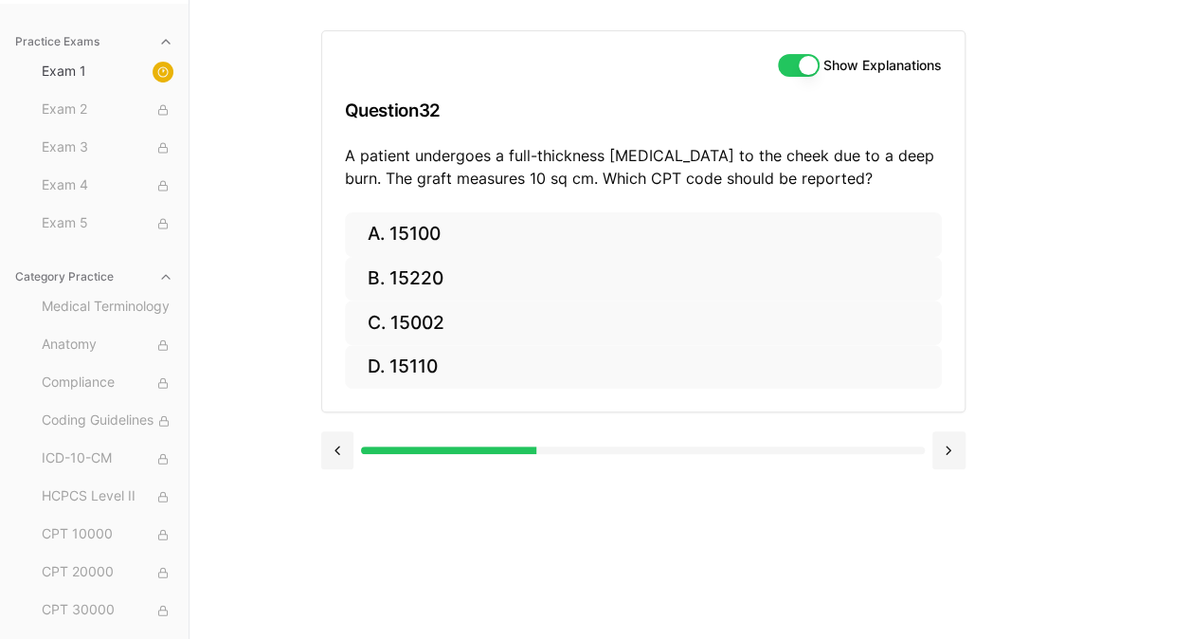
click at [487, 283] on button "B. 15220" at bounding box center [643, 279] width 597 height 45
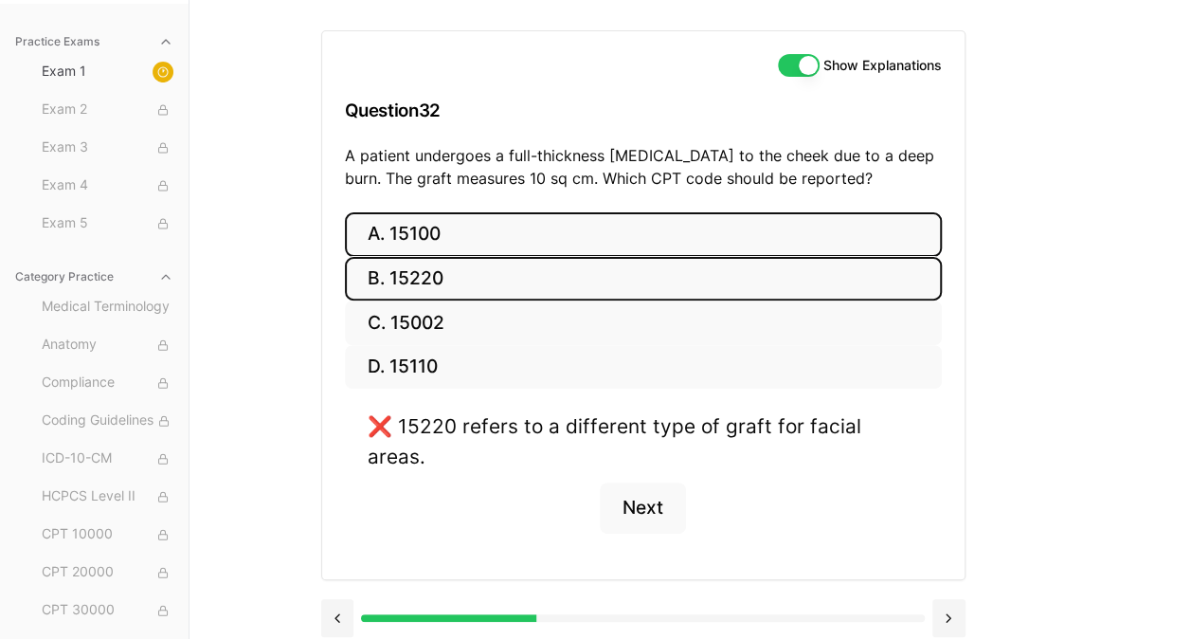
click at [511, 240] on button "A. 15100" at bounding box center [643, 234] width 597 height 45
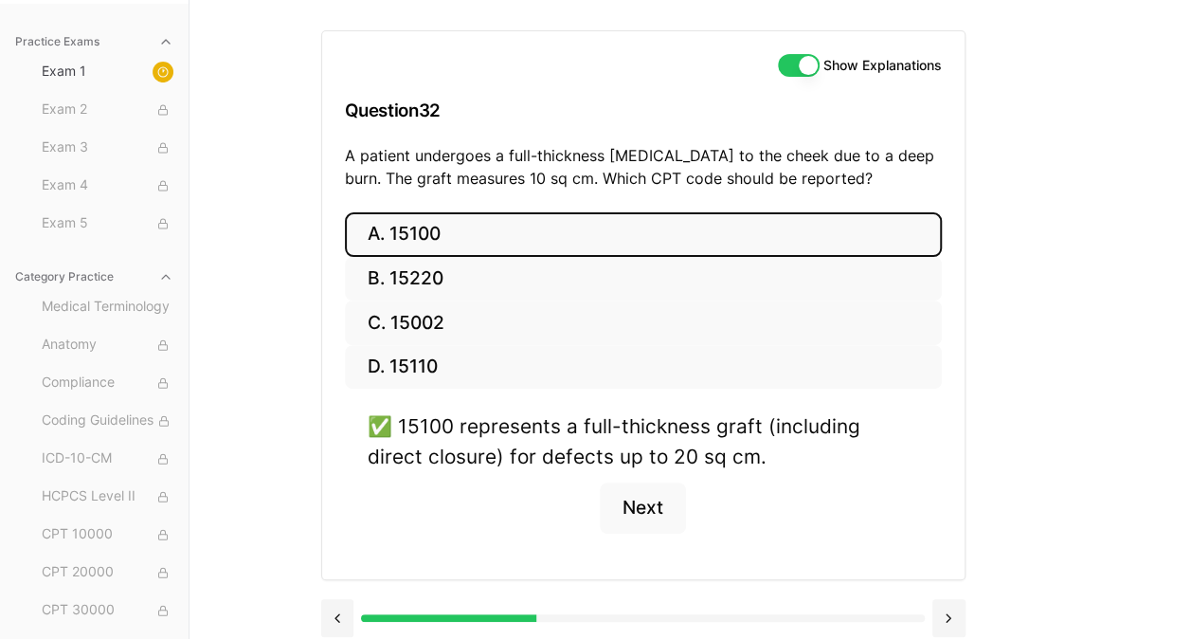
scroll to position [0, 0]
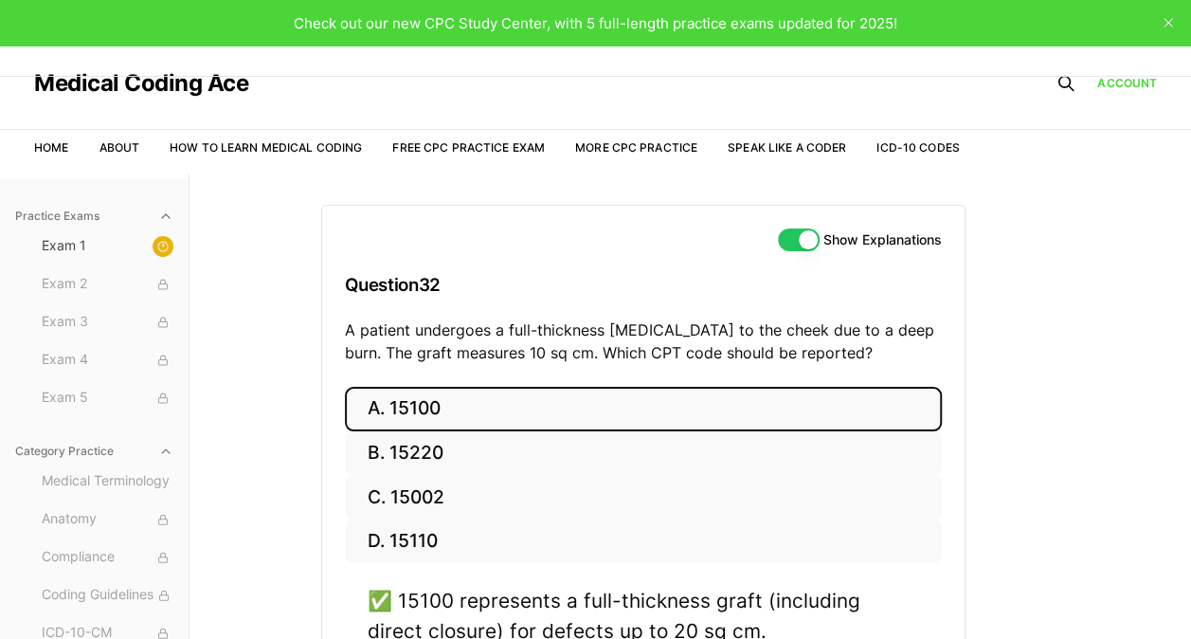
click at [581, 363] on p "A patient undergoes a full-thickness skin graft to the cheek due to a deep burn…" at bounding box center [643, 340] width 597 height 45
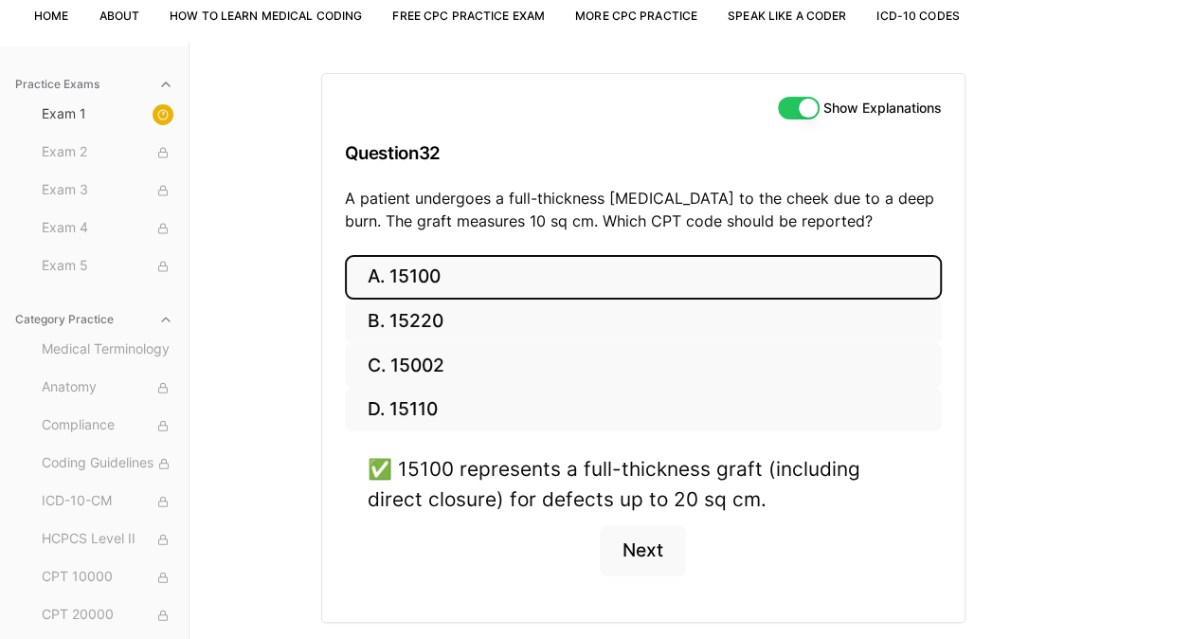
scroll to position [139, 0]
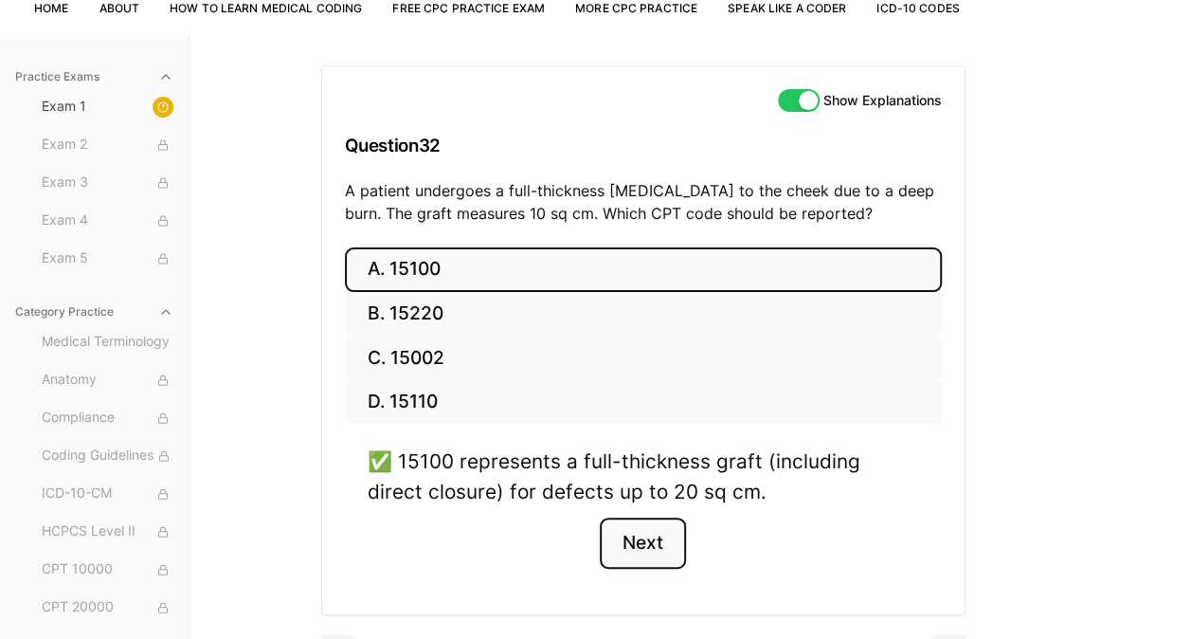
click at [659, 544] on button "Next" at bounding box center [643, 542] width 86 height 51
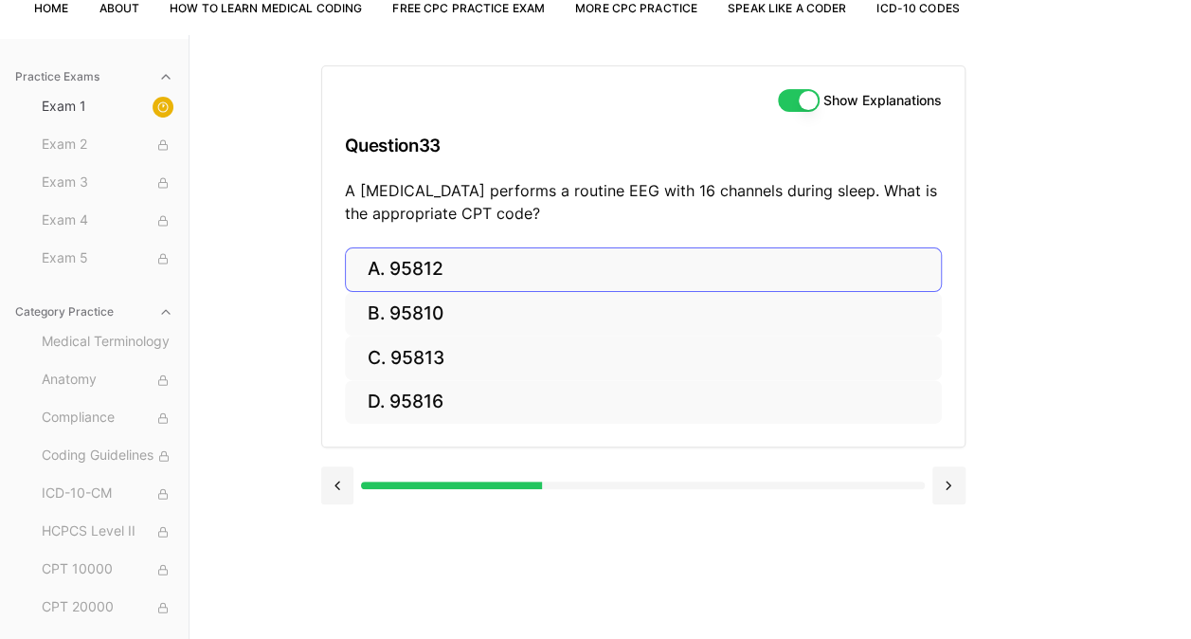
click at [481, 269] on button "A. 95812" at bounding box center [643, 269] width 597 height 45
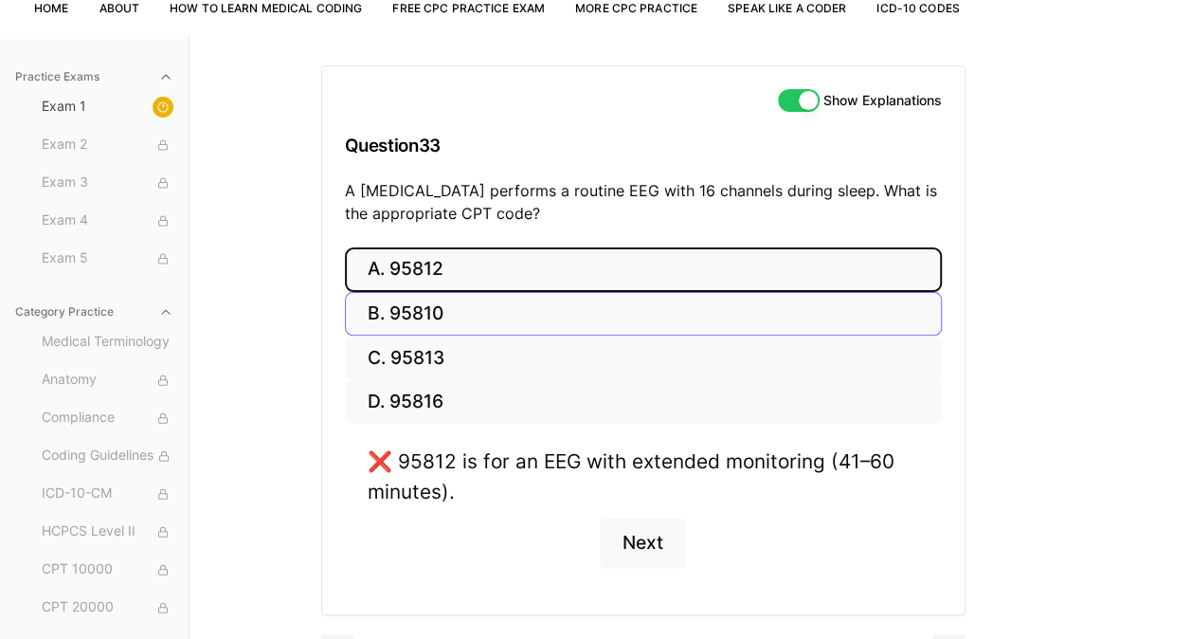
click at [527, 316] on button "B. 95810" at bounding box center [643, 314] width 597 height 45
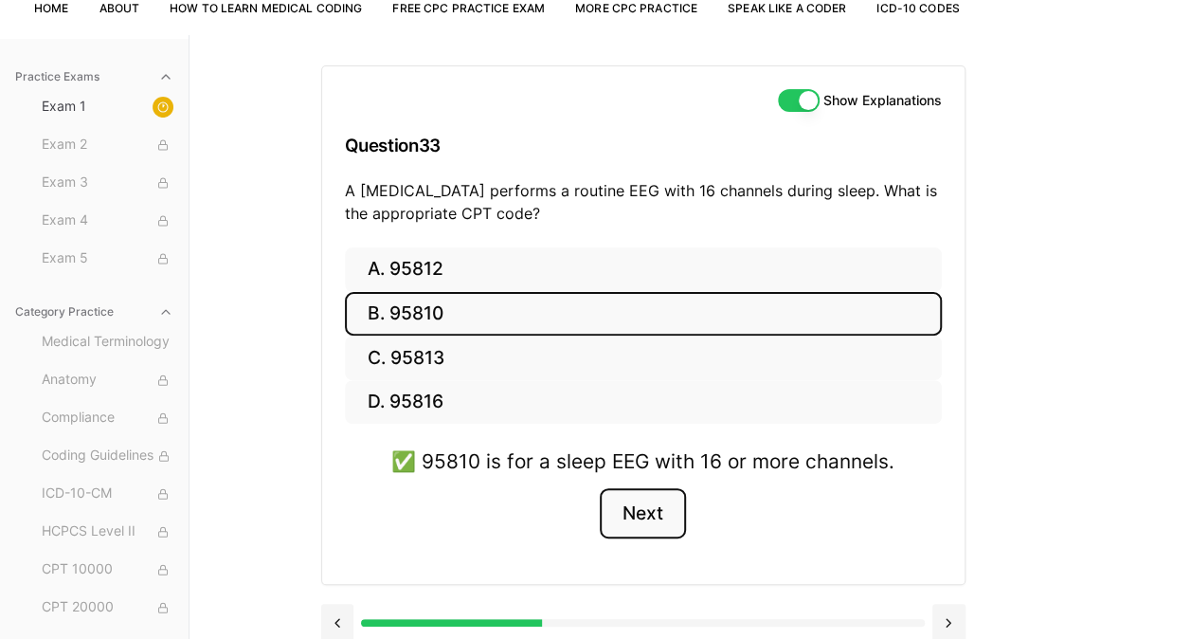
click at [653, 522] on button "Next" at bounding box center [643, 513] width 86 height 51
